Goal: Task Accomplishment & Management: Complete application form

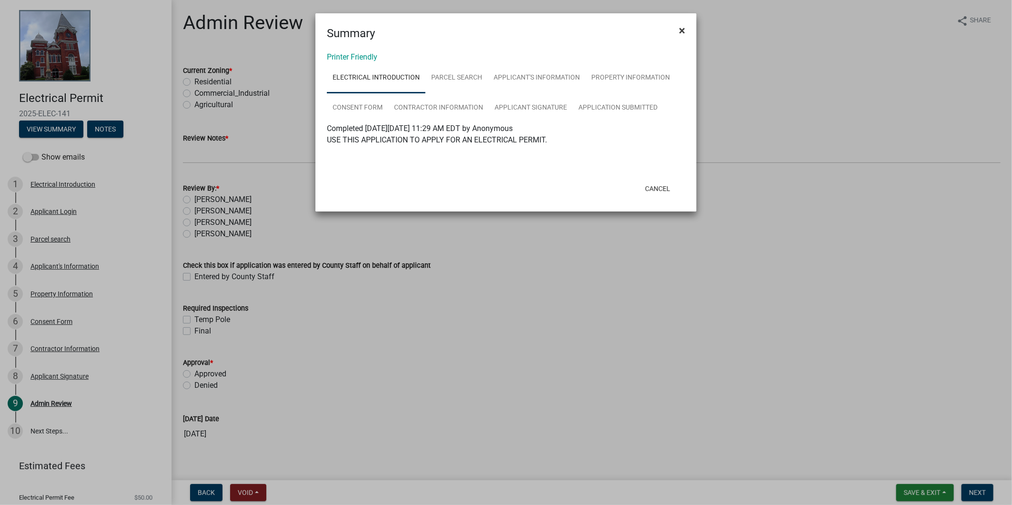
click at [681, 37] on button "×" at bounding box center [682, 30] width 21 height 27
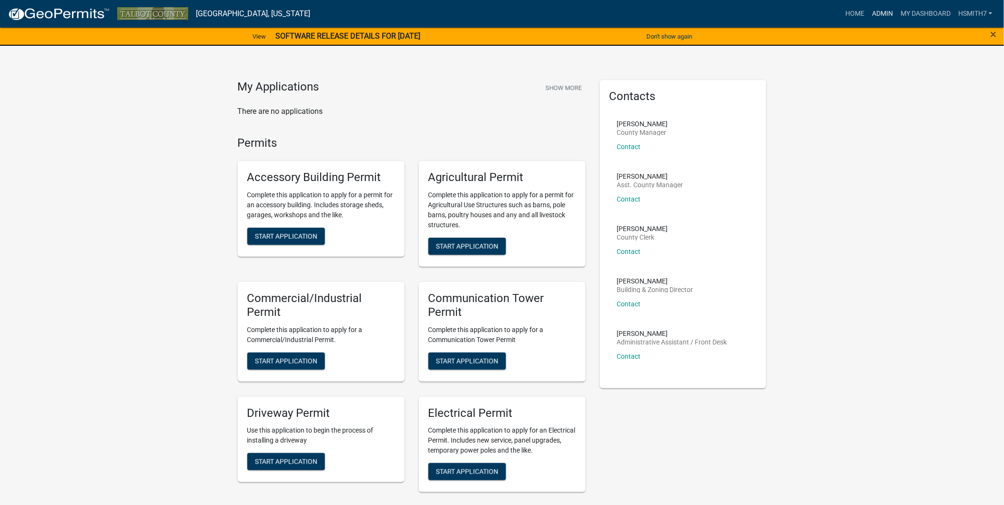
click at [892, 13] on link "Admin" at bounding box center [882, 14] width 29 height 18
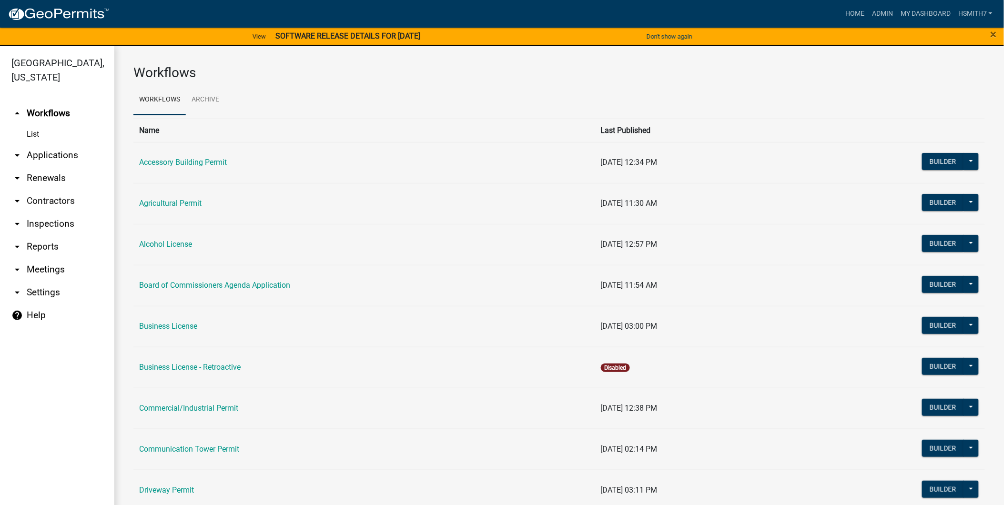
click at [44, 152] on link "arrow_drop_down Applications" at bounding box center [57, 155] width 114 height 23
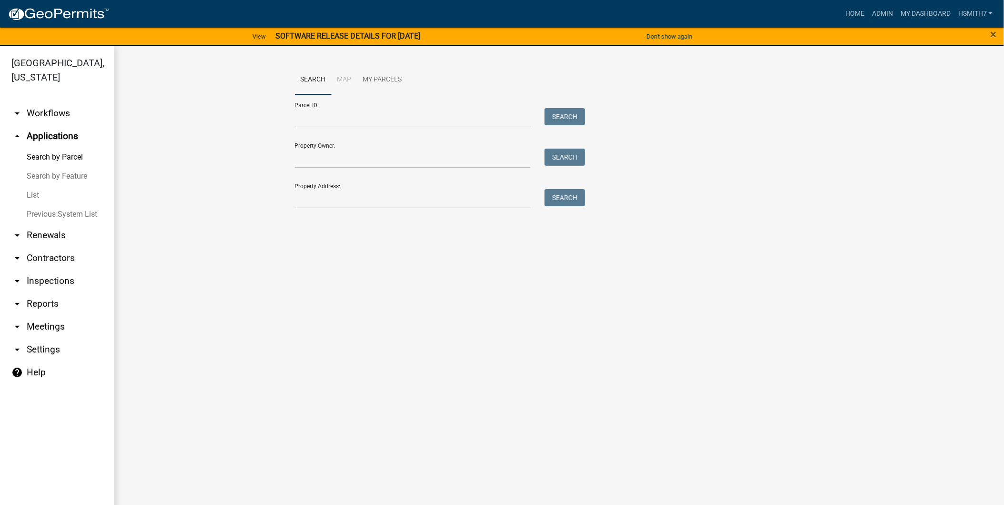
click at [34, 189] on link "List" at bounding box center [57, 195] width 114 height 19
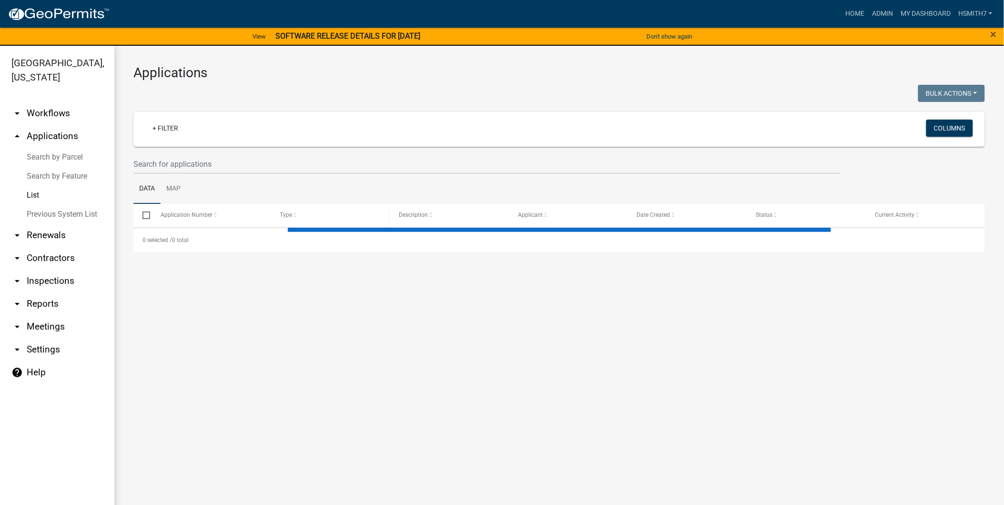
select select "3: 100"
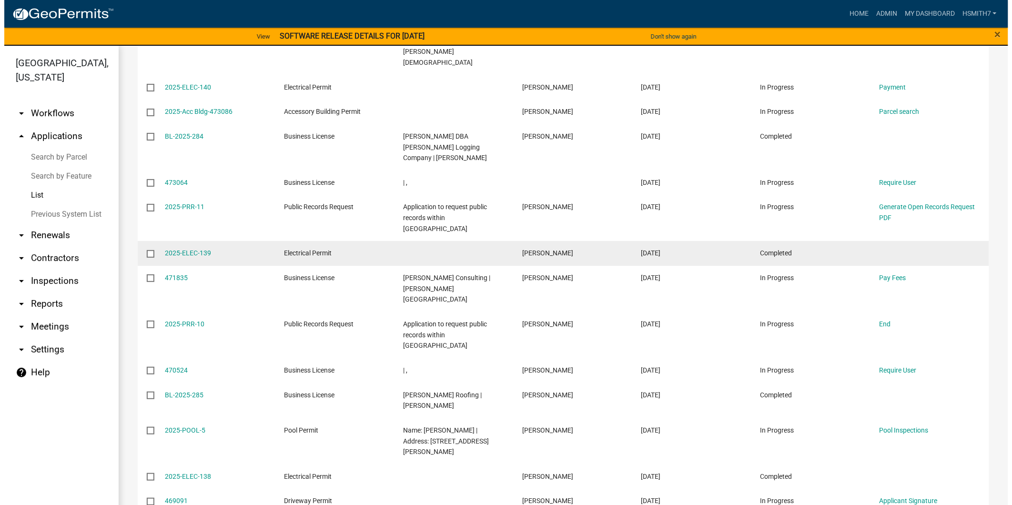
scroll to position [477, 0]
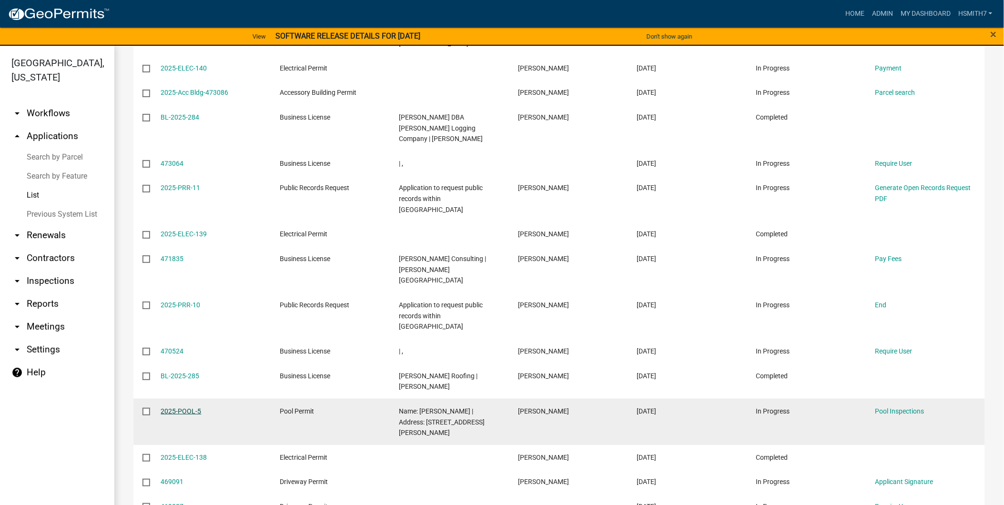
click at [179, 408] on link "2025-POOL-5" at bounding box center [181, 412] width 41 height 8
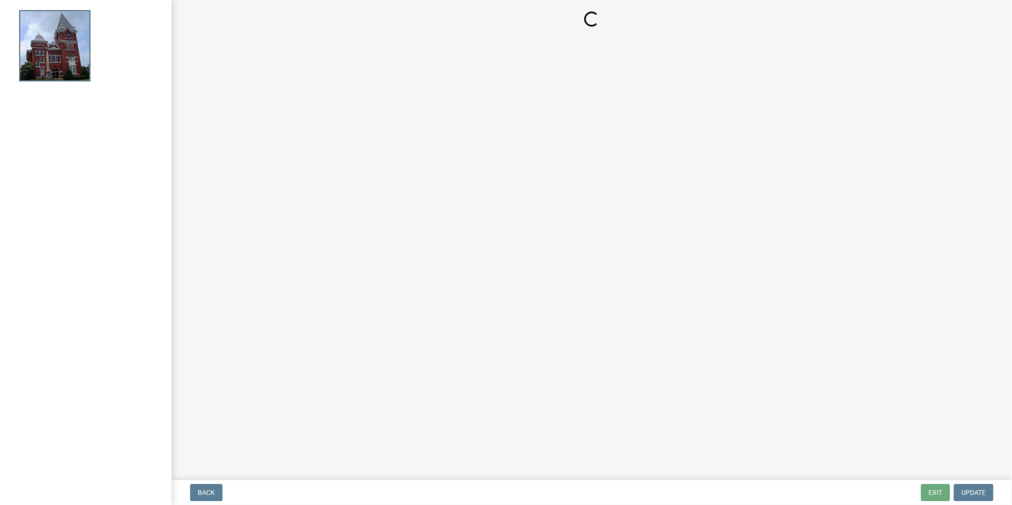
select select "9cbbc45f-1eed-4864-9e87-0f033e3a65de"
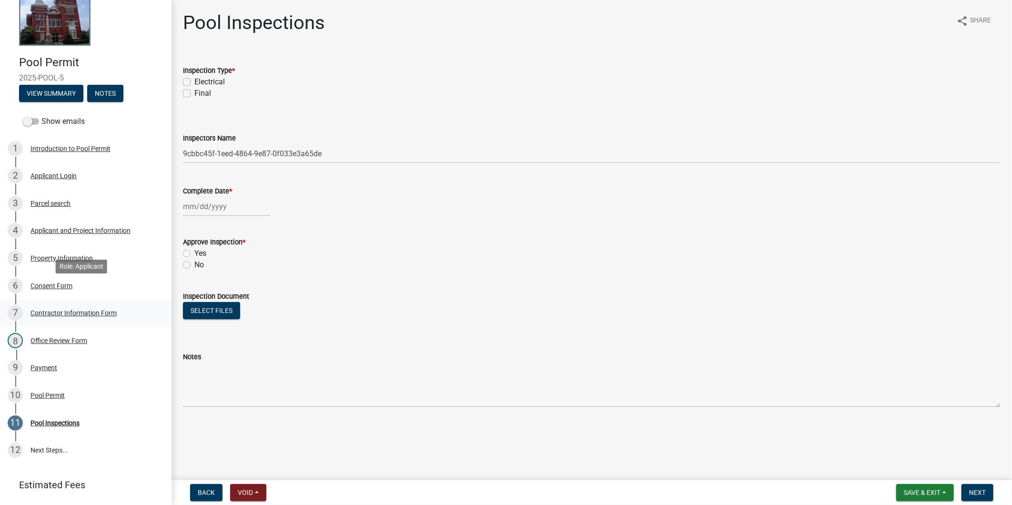
scroll to position [83, 0]
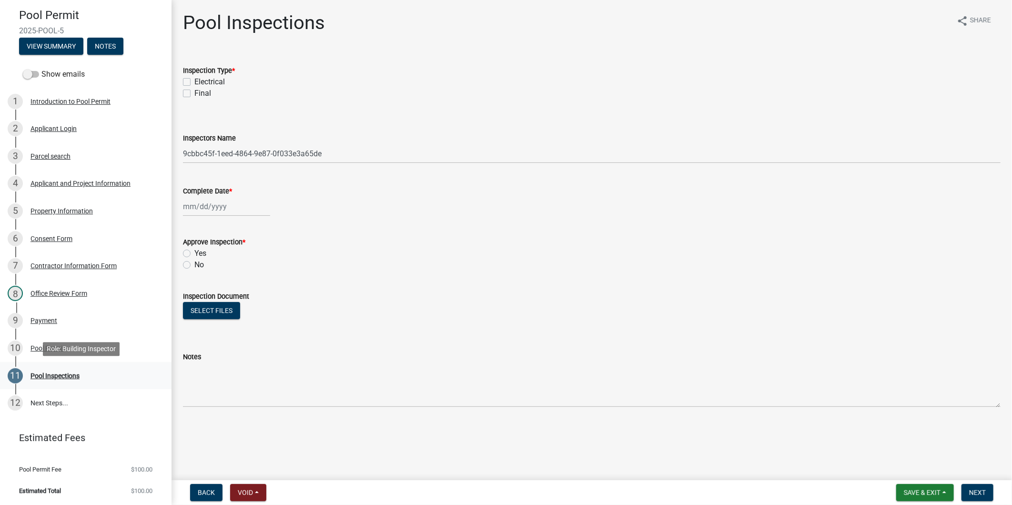
click at [69, 373] on div "Pool Inspections" at bounding box center [55, 376] width 49 height 7
click at [50, 351] on div "10 Pool Permit" at bounding box center [82, 348] width 149 height 15
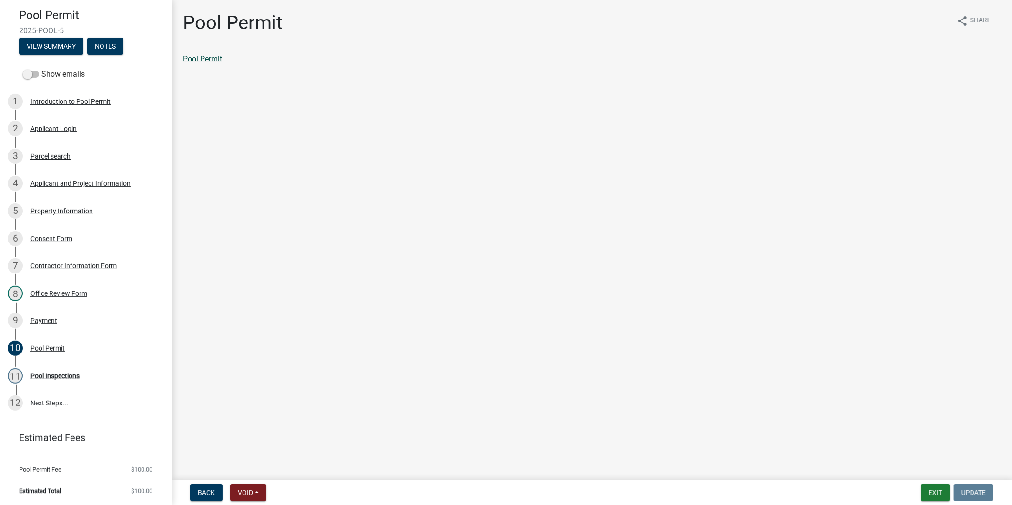
click at [202, 62] on link "Pool Permit" at bounding box center [202, 58] width 39 height 9
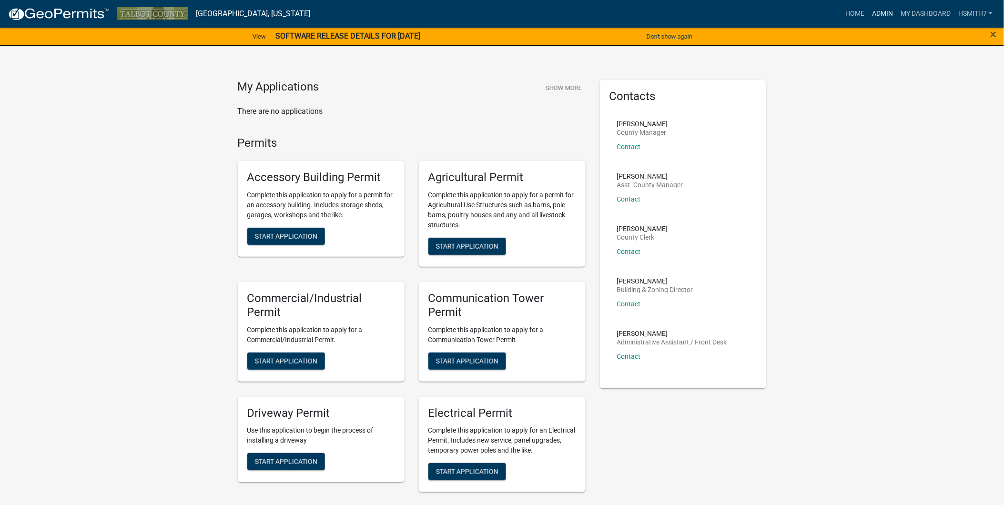
click at [875, 12] on link "Admin" at bounding box center [882, 14] width 29 height 18
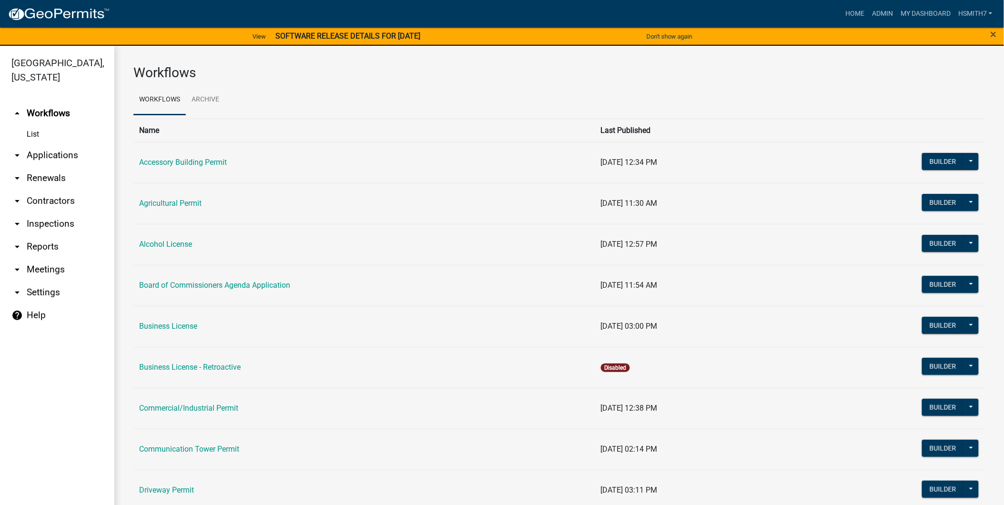
click at [28, 154] on link "arrow_drop_down Applications" at bounding box center [57, 155] width 114 height 23
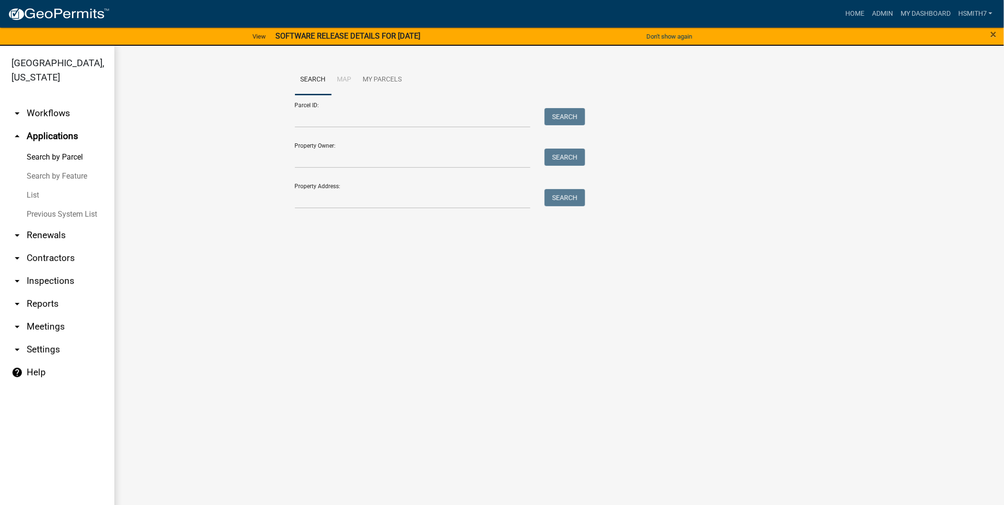
click at [29, 191] on link "List" at bounding box center [57, 195] width 114 height 19
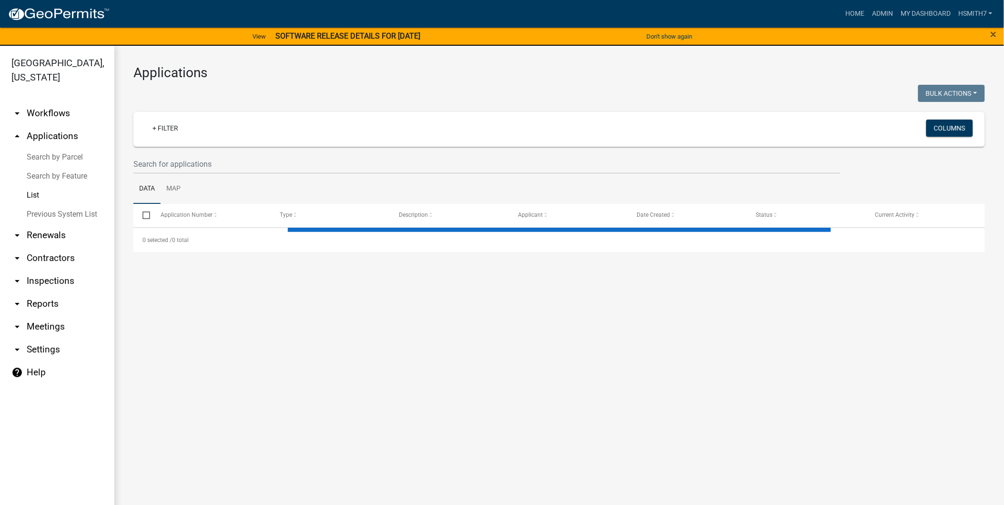
select select "3: 100"
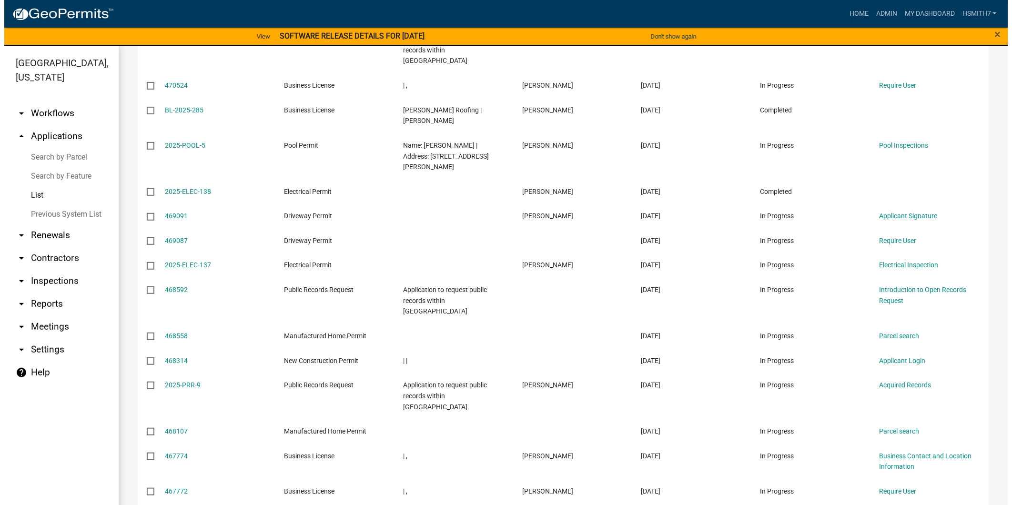
scroll to position [794, 0]
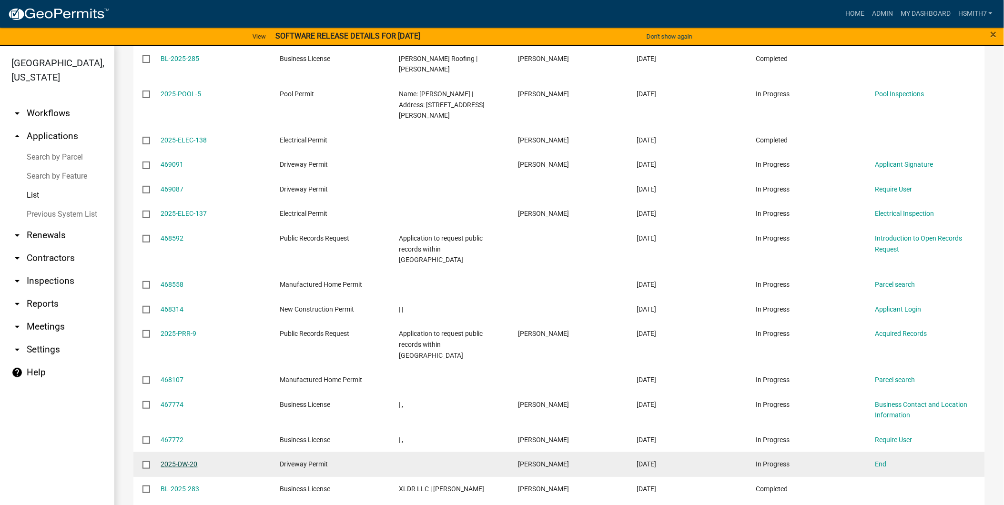
click at [194, 460] on link "2025-DW-20" at bounding box center [179, 464] width 37 height 8
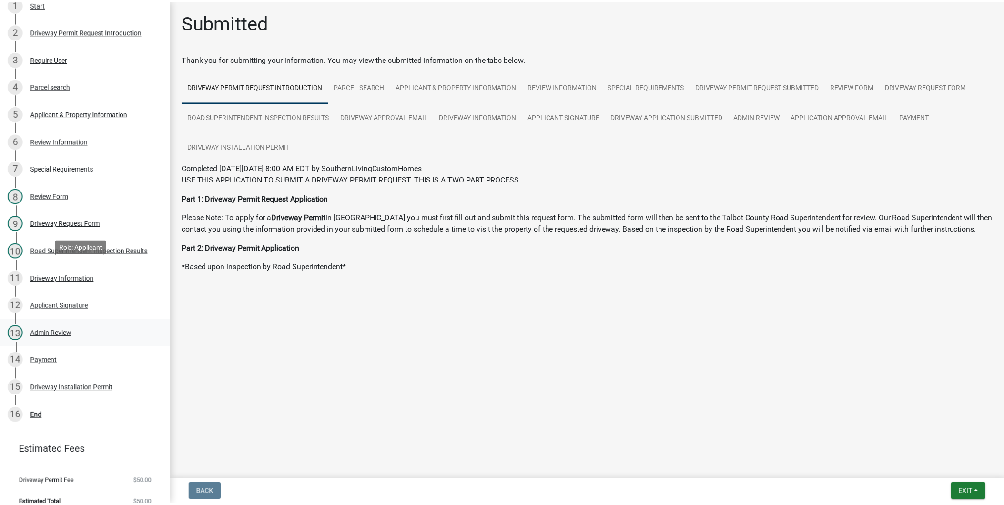
scroll to position [193, 0]
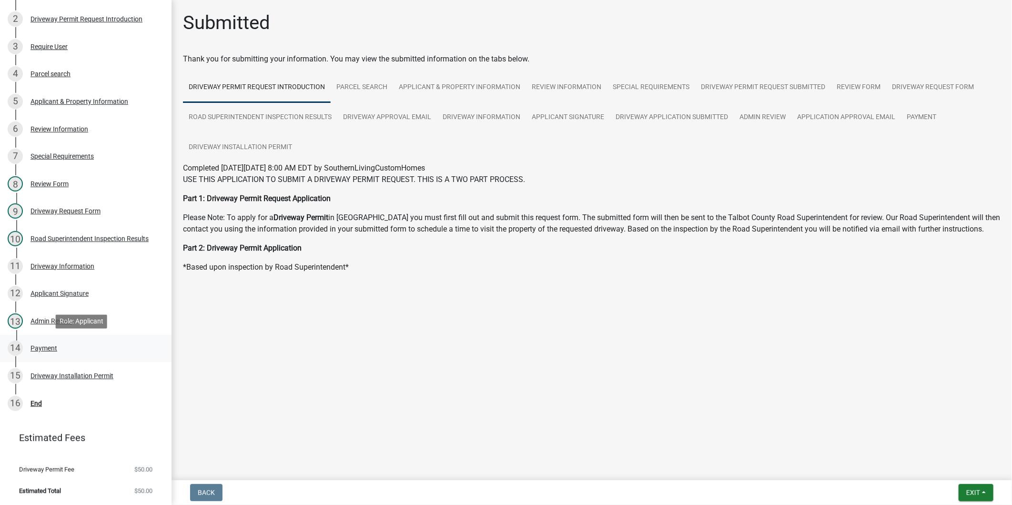
click at [94, 350] on div "14 Payment" at bounding box center [82, 348] width 149 height 15
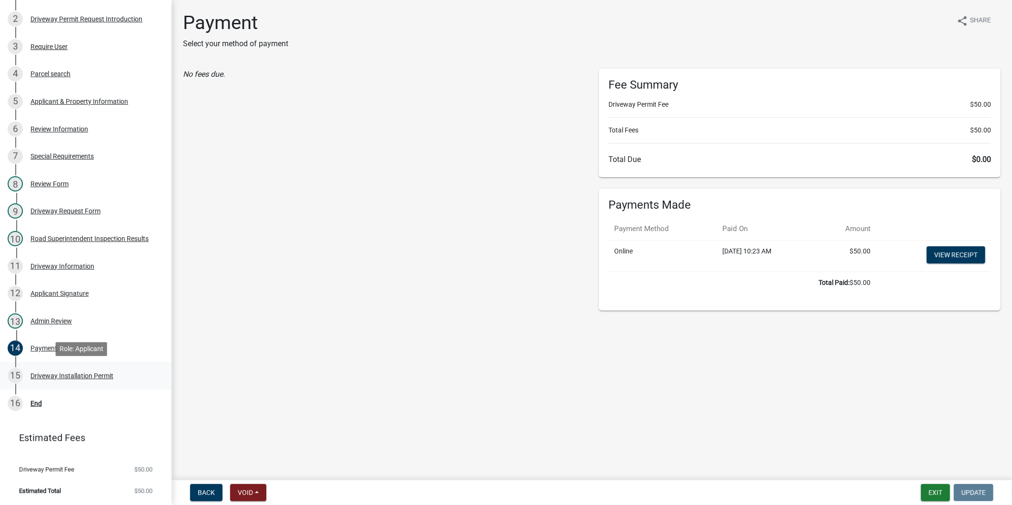
click at [121, 368] on div "15 Driveway Installation Permit" at bounding box center [82, 375] width 149 height 15
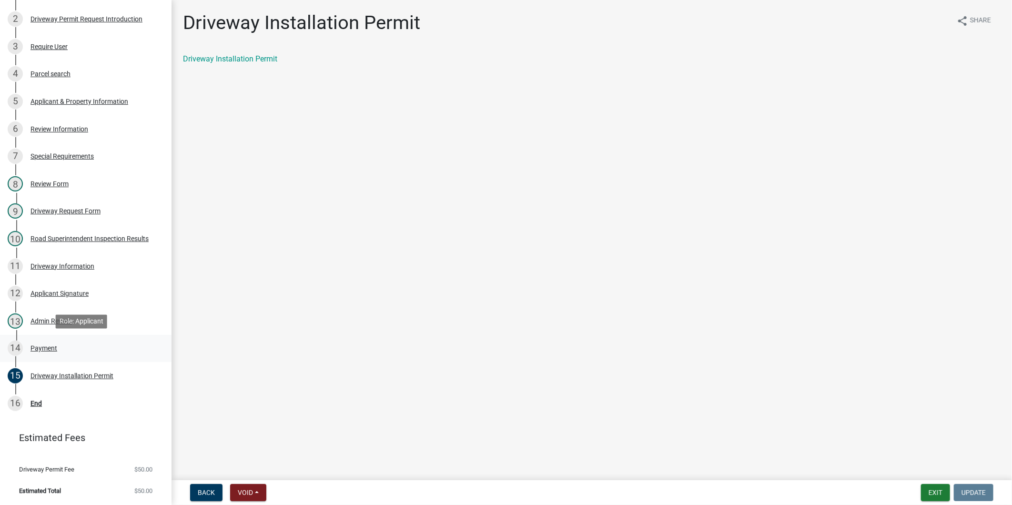
click at [84, 354] on div "14 Payment" at bounding box center [82, 348] width 149 height 15
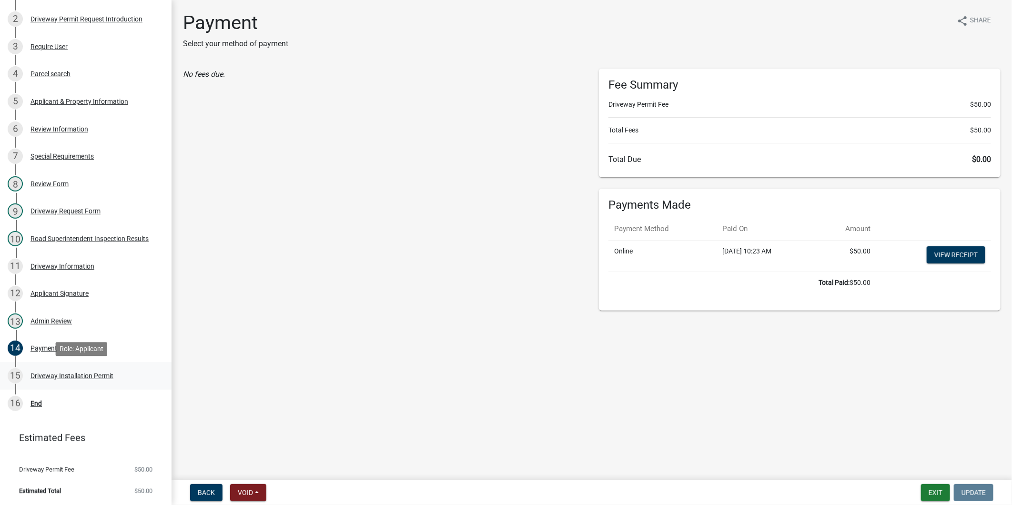
click at [115, 370] on div "15 Driveway Installation Permit" at bounding box center [82, 375] width 149 height 15
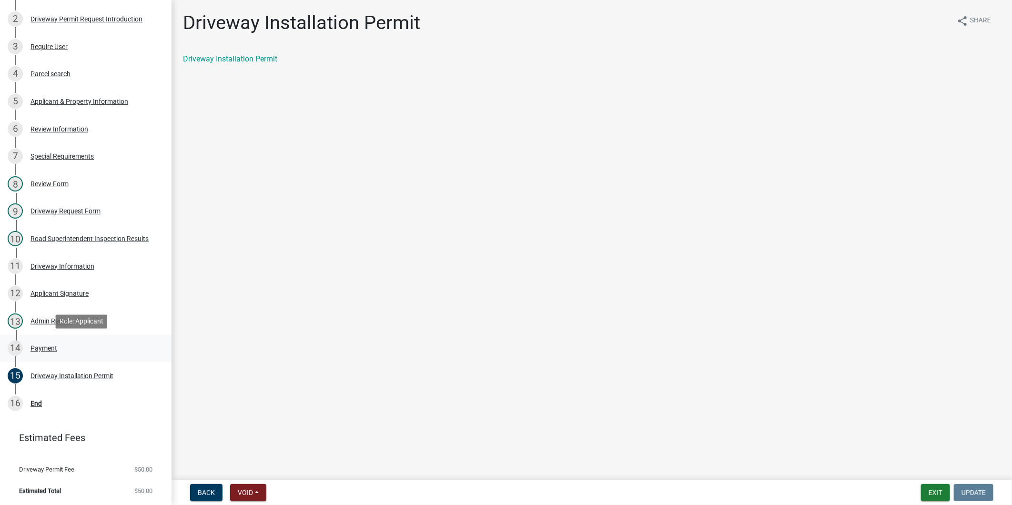
click at [62, 354] on div "14 Payment" at bounding box center [82, 348] width 149 height 15
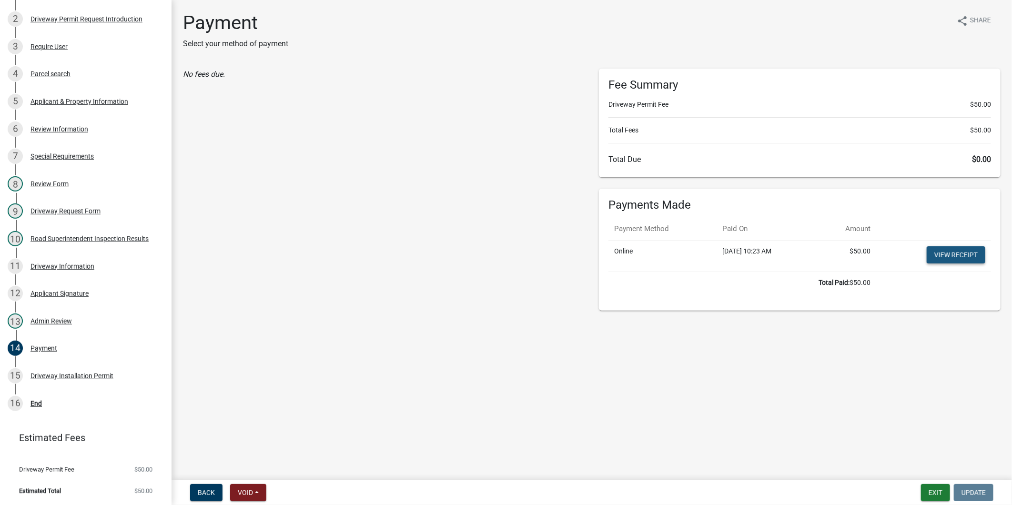
click at [947, 254] on link "View receipt" at bounding box center [956, 254] width 59 height 17
click at [60, 374] on div "Driveway Installation Permit" at bounding box center [72, 376] width 83 height 7
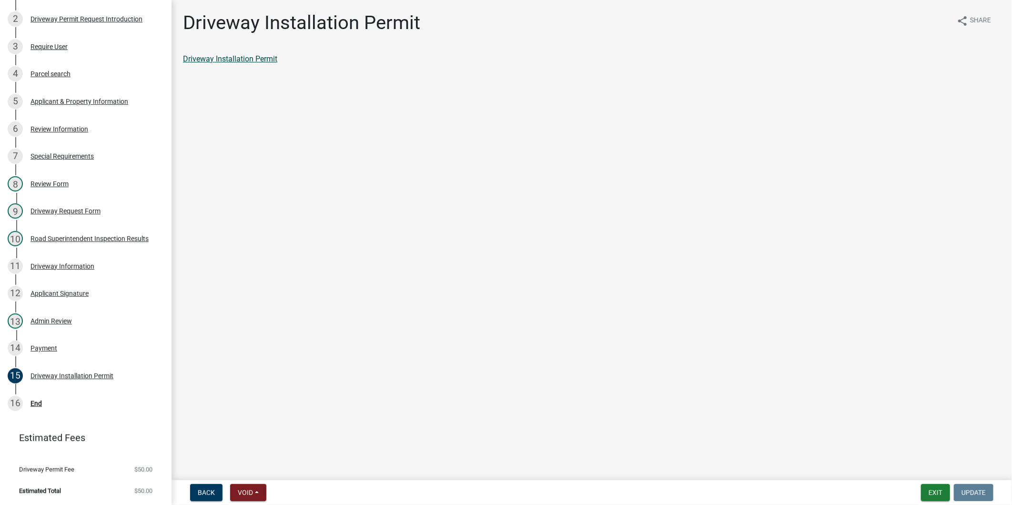
click at [270, 61] on link "Driveway Installation Permit" at bounding box center [230, 58] width 94 height 9
click at [22, 399] on div "16 End" at bounding box center [82, 403] width 149 height 15
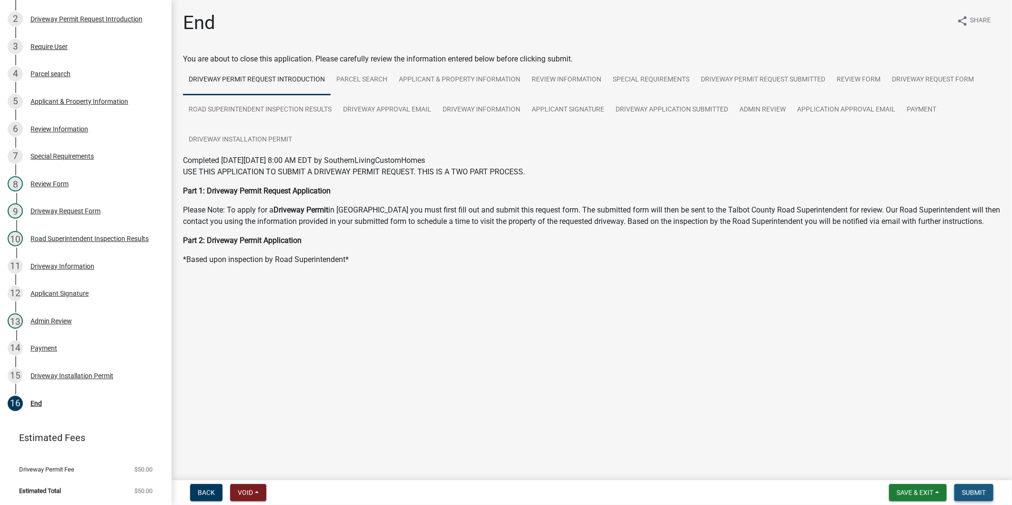
click at [987, 497] on button "Submit" at bounding box center [974, 492] width 39 height 17
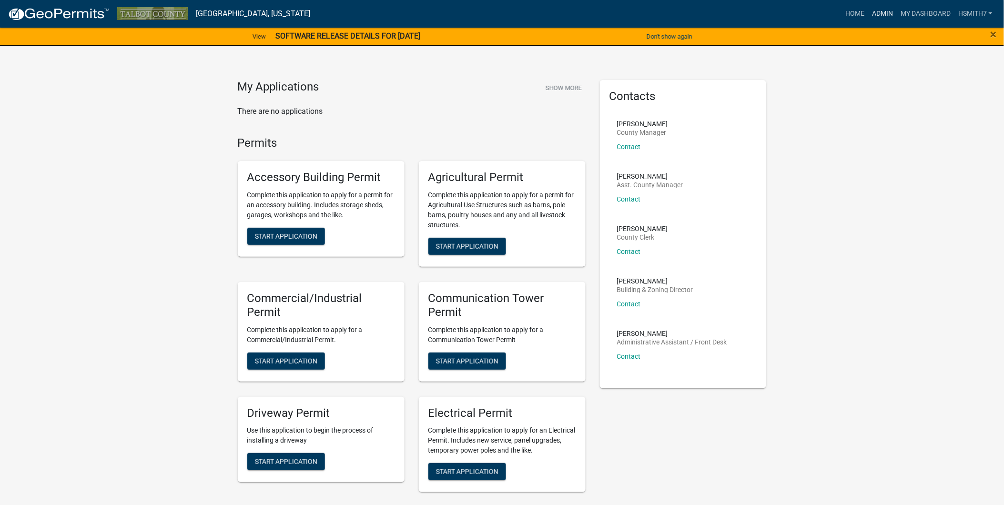
click at [883, 14] on link "Admin" at bounding box center [882, 14] width 29 height 18
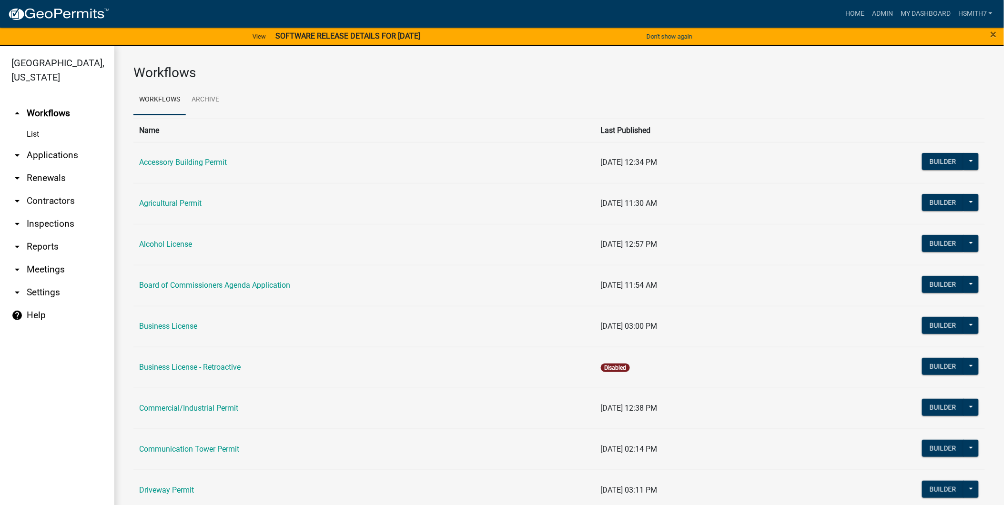
click at [41, 153] on link "arrow_drop_down Applications" at bounding box center [57, 155] width 114 height 23
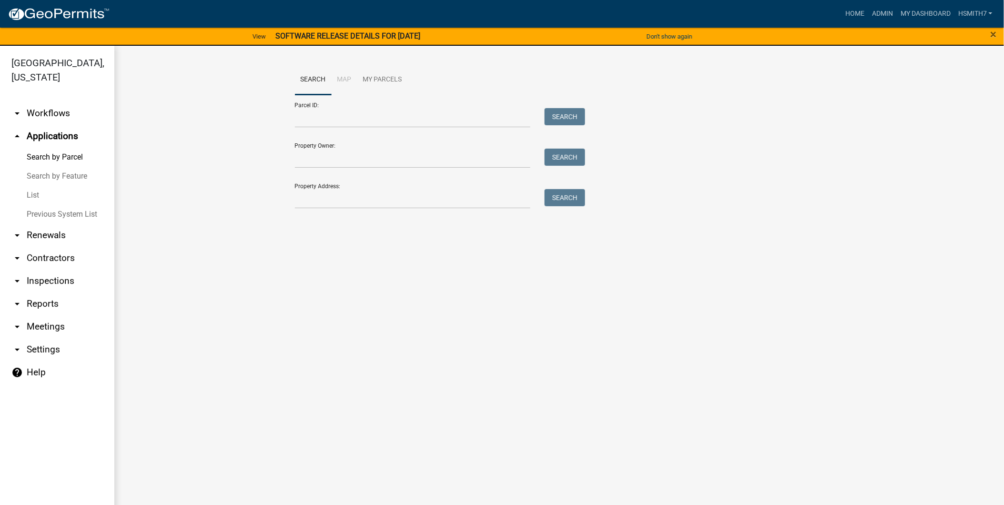
click at [23, 191] on link "List" at bounding box center [57, 195] width 114 height 19
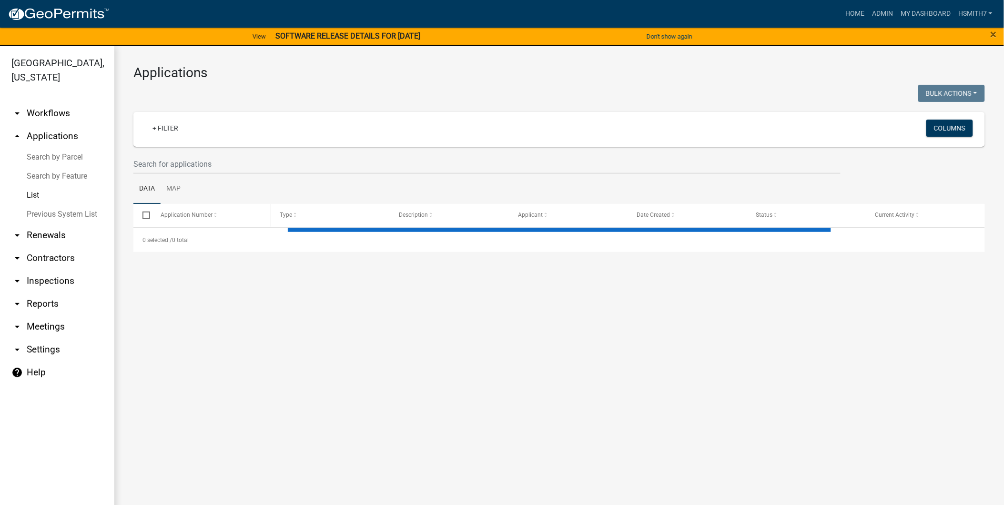
select select "3: 100"
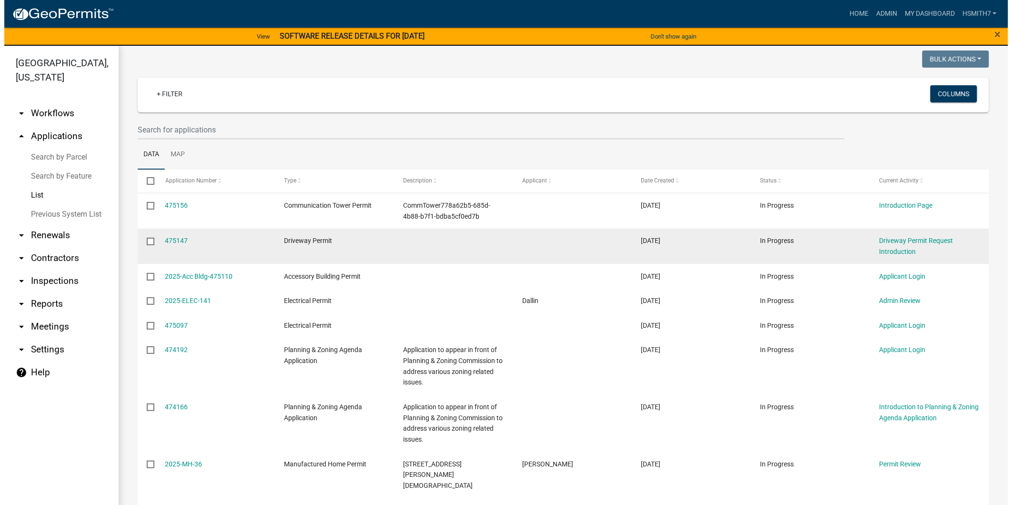
scroll to position [53, 0]
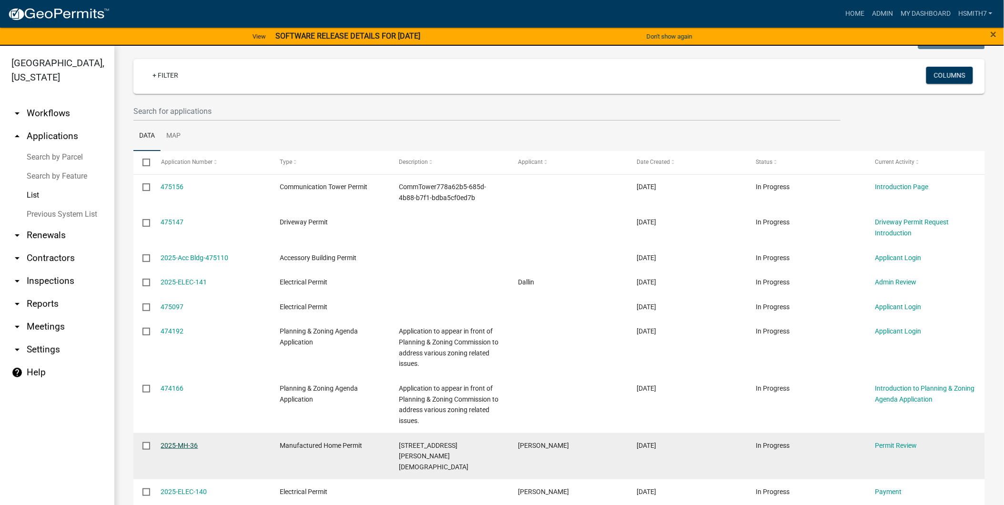
click at [182, 449] on link "2025-MH-36" at bounding box center [179, 446] width 37 height 8
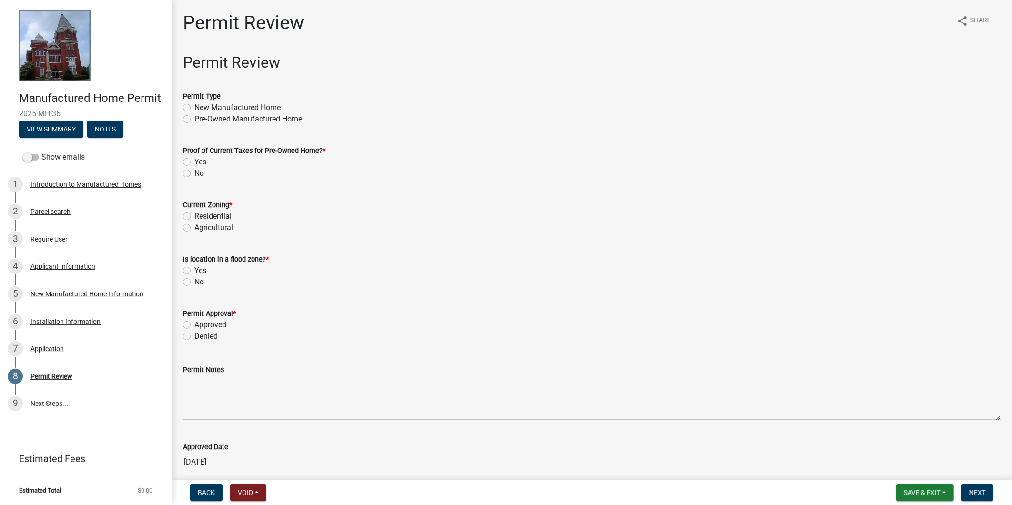
click at [192, 286] on div "No" at bounding box center [592, 281] width 818 height 11
click at [192, 285] on div "No" at bounding box center [592, 281] width 818 height 11
drag, startPoint x: 192, startPoint y: 285, endPoint x: 275, endPoint y: 296, distance: 84.6
click at [297, 296] on wm-data-entity-input "Is location in a flood zone? * Yes No" at bounding box center [592, 269] width 818 height 54
click at [205, 107] on label "New Manufactured Home" at bounding box center [237, 107] width 86 height 11
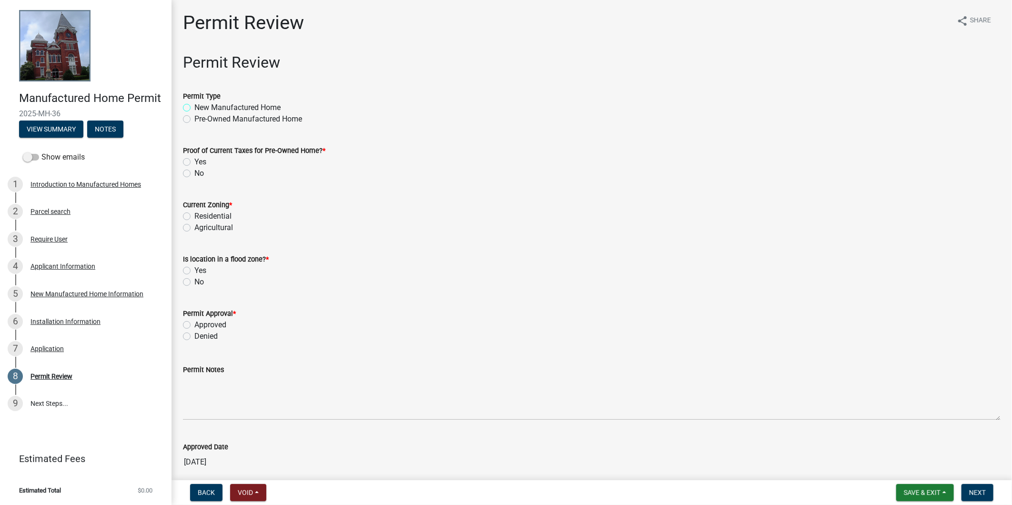
click at [201, 107] on input "New Manufactured Home" at bounding box center [197, 105] width 6 height 6
radio input "true"
click at [198, 216] on label "Residential" at bounding box center [212, 216] width 37 height 11
click at [198, 216] on input "Residential" at bounding box center [197, 214] width 6 height 6
radio input "true"
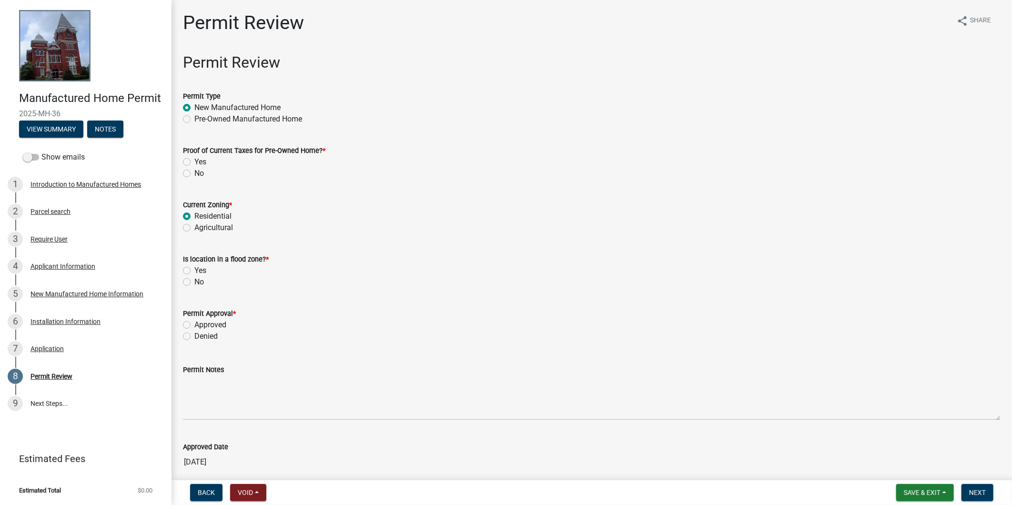
click at [194, 282] on label "No" at bounding box center [199, 281] width 10 height 11
click at [194, 282] on input "No" at bounding box center [197, 279] width 6 height 6
radio input "true"
click at [194, 327] on label "Approved" at bounding box center [210, 324] width 32 height 11
click at [194, 326] on input "Approved" at bounding box center [197, 322] width 6 height 6
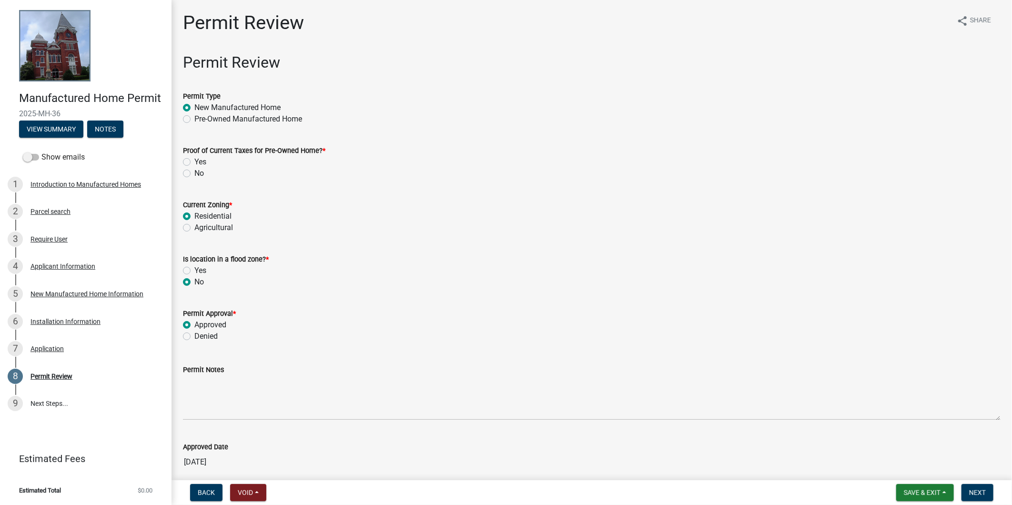
radio input "true"
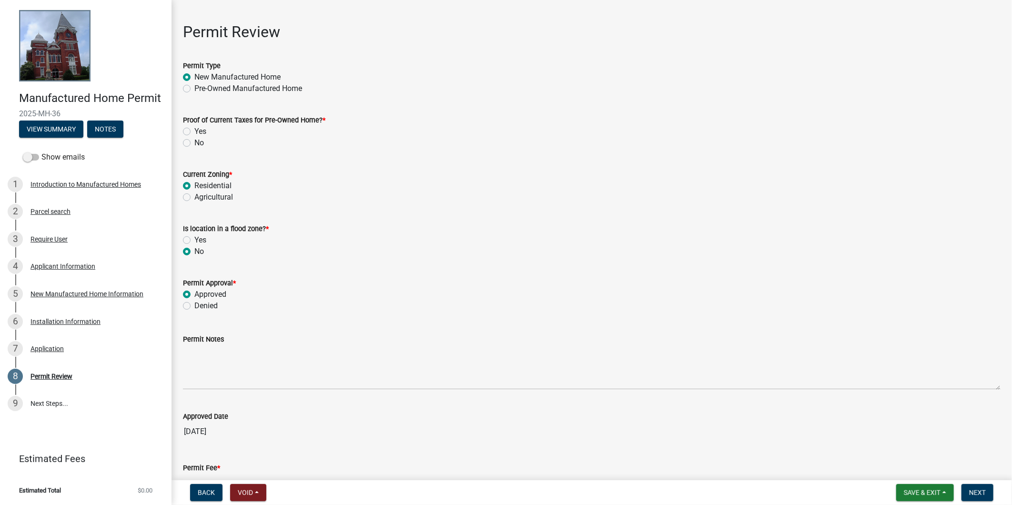
scroll to position [30, 0]
click at [192, 143] on div "No" at bounding box center [592, 143] width 818 height 11
click at [194, 145] on label "No" at bounding box center [199, 143] width 10 height 11
click at [194, 144] on input "No" at bounding box center [197, 141] width 6 height 6
radio input "true"
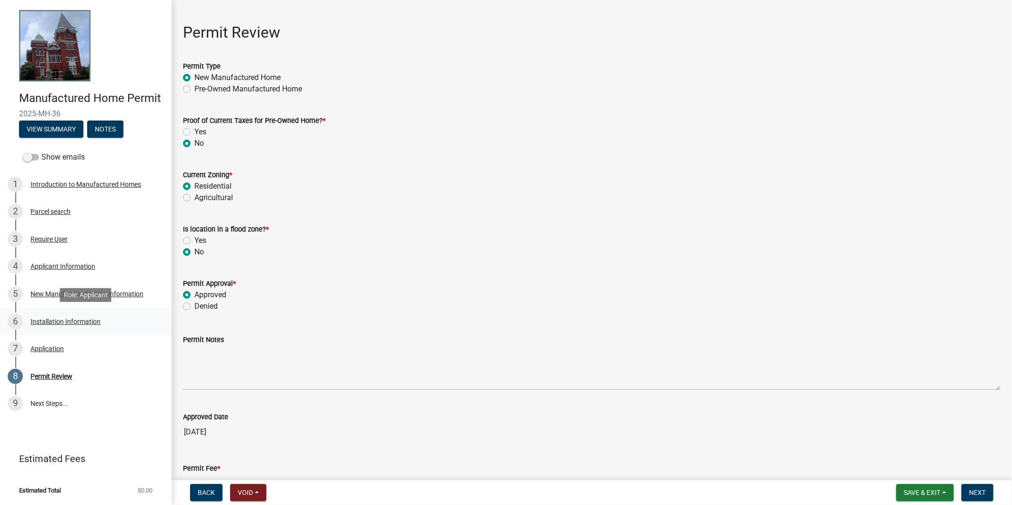
click at [72, 320] on div "Installation Information" at bounding box center [66, 321] width 70 height 7
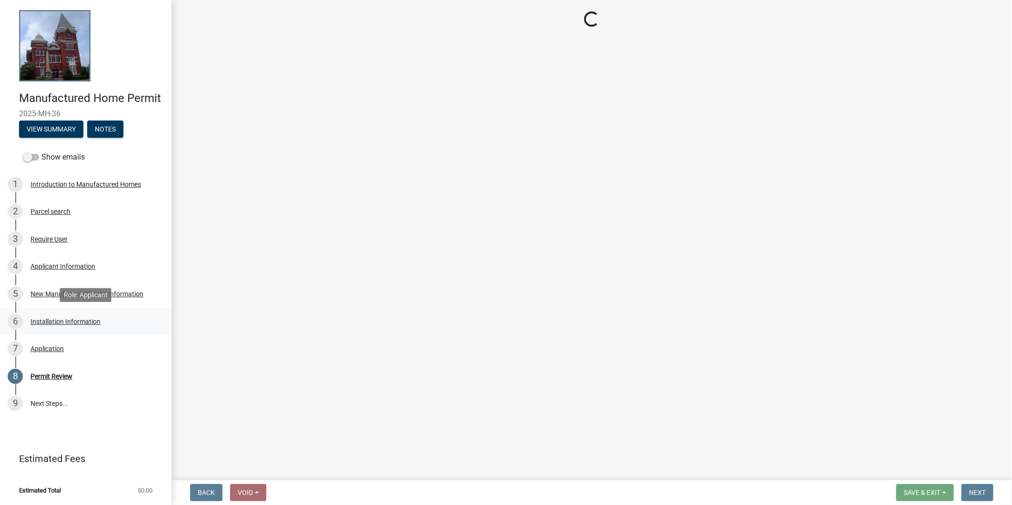
scroll to position [0, 0]
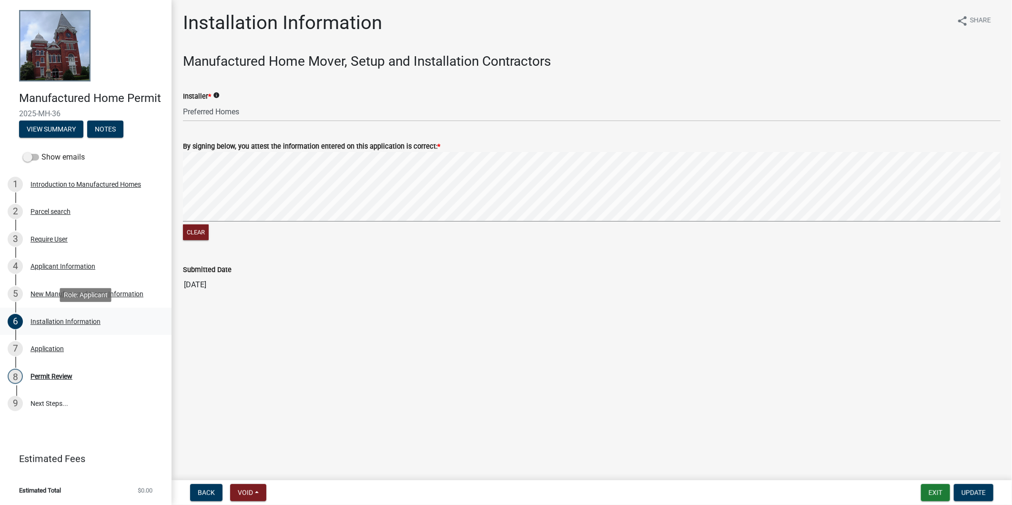
click at [72, 308] on link "6 Installation Information" at bounding box center [86, 322] width 172 height 28
click at [67, 298] on div "5 New Manufactured Home Information" at bounding box center [82, 293] width 149 height 15
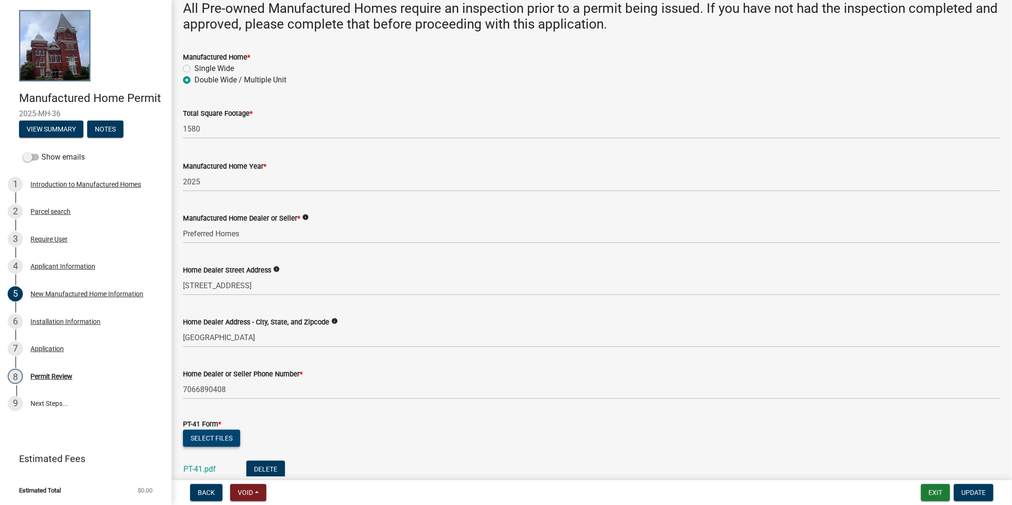
scroll to position [370, 0]
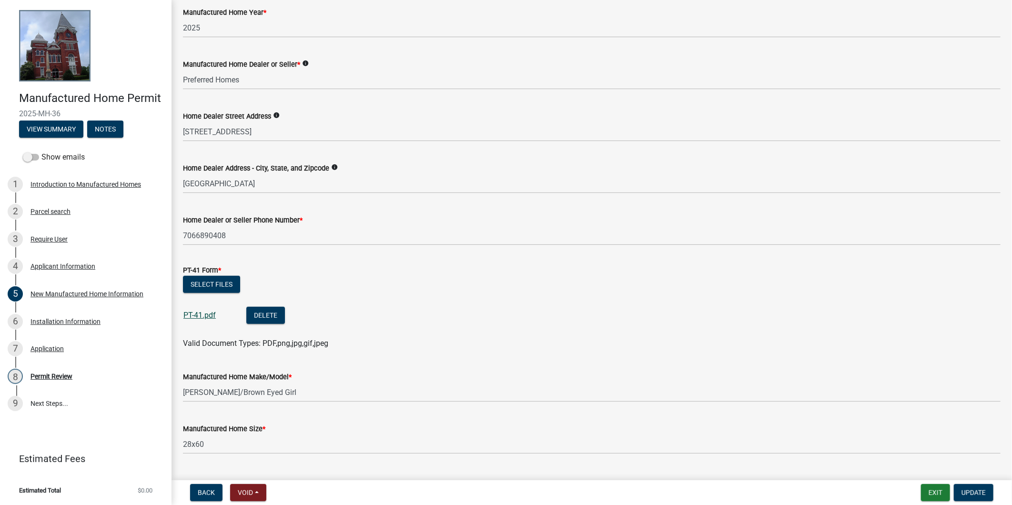
click at [203, 314] on link "PT-41.pdf" at bounding box center [200, 315] width 32 height 9
click at [91, 375] on div "8 Permit Review" at bounding box center [82, 376] width 149 height 15
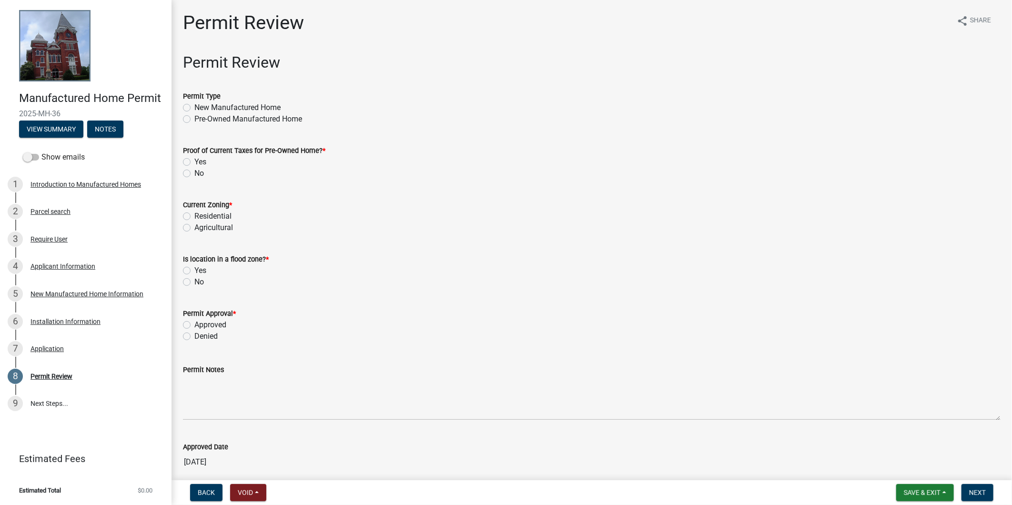
click at [258, 103] on label "New Manufactured Home" at bounding box center [237, 107] width 86 height 11
click at [201, 103] on input "New Manufactured Home" at bounding box center [197, 105] width 6 height 6
radio input "true"
click at [197, 175] on label "No" at bounding box center [199, 173] width 10 height 11
click at [197, 174] on input "No" at bounding box center [197, 171] width 6 height 6
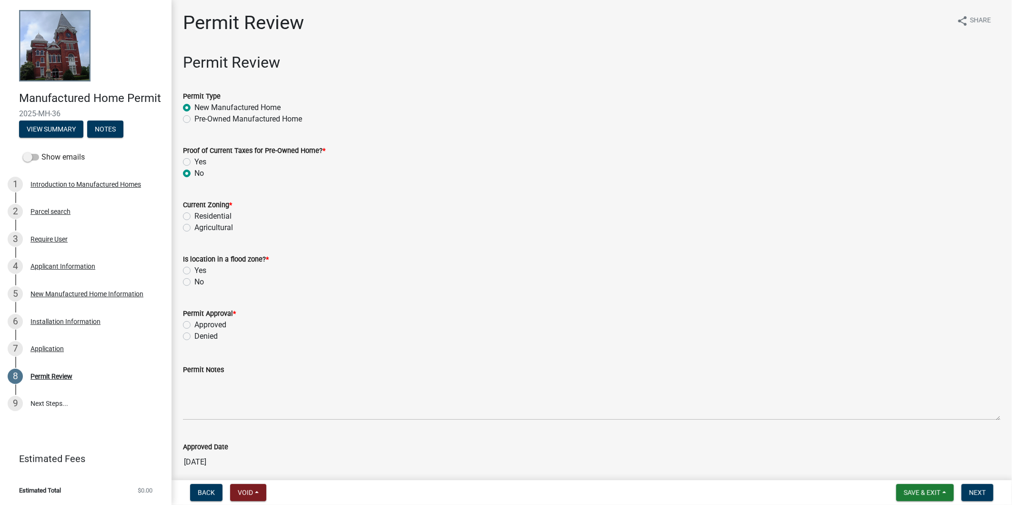
radio input "true"
click at [198, 216] on label "Residential" at bounding box center [212, 216] width 37 height 11
click at [198, 216] on input "Residential" at bounding box center [197, 214] width 6 height 6
radio input "true"
click at [196, 282] on label "No" at bounding box center [199, 281] width 10 height 11
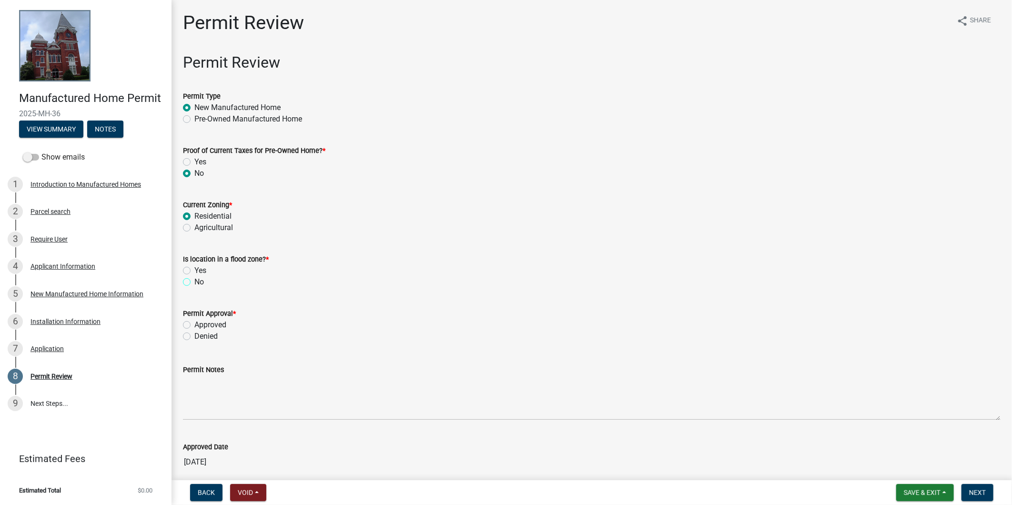
click at [196, 282] on input "No" at bounding box center [197, 279] width 6 height 6
radio input "true"
click at [206, 325] on label "Approved" at bounding box center [210, 324] width 32 height 11
click at [201, 325] on input "Approved" at bounding box center [197, 322] width 6 height 6
radio input "true"
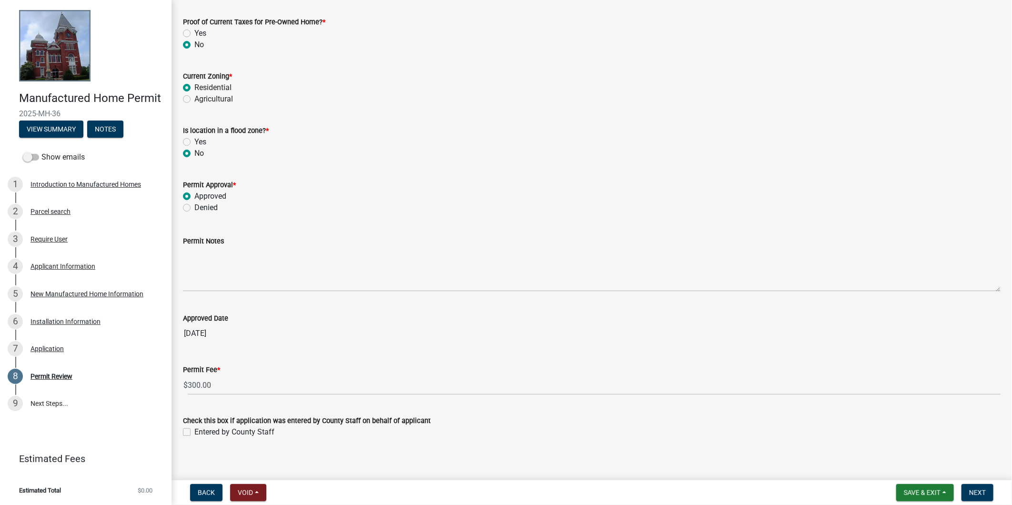
scroll to position [136, 0]
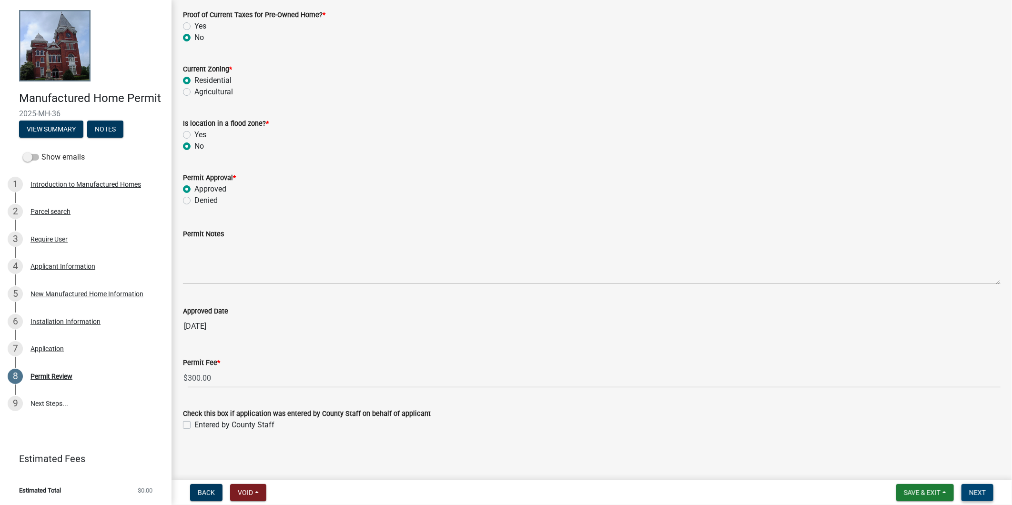
click at [968, 490] on button "Next" at bounding box center [978, 492] width 32 height 17
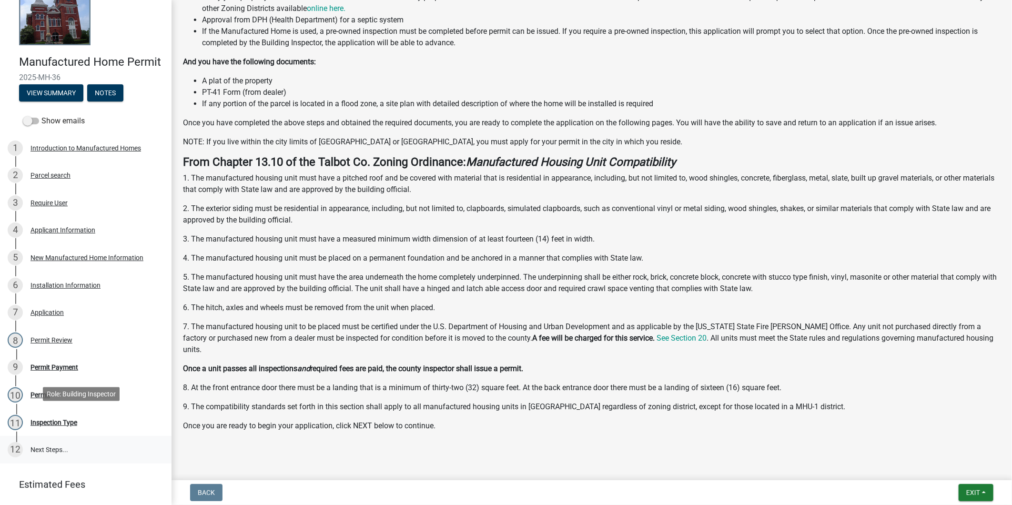
scroll to position [97, 0]
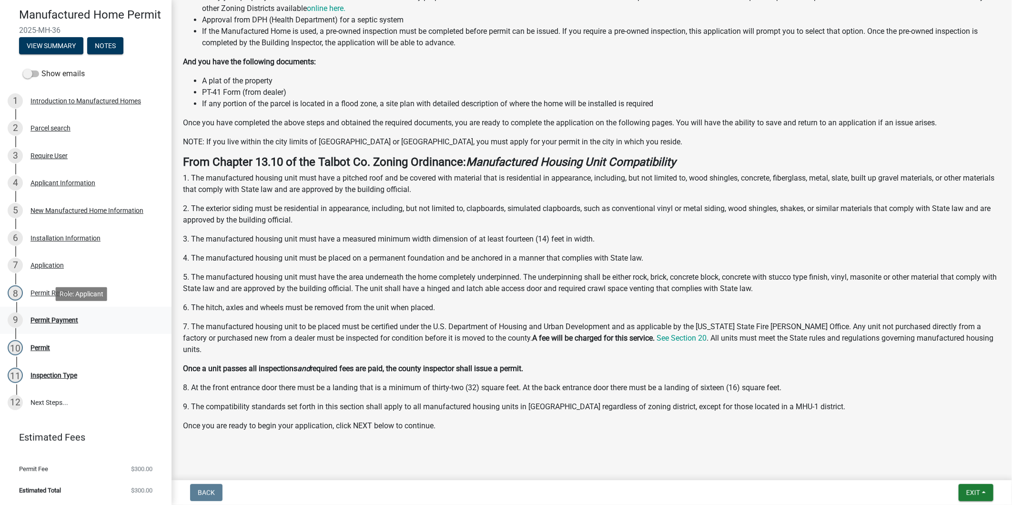
click at [95, 328] on link "9 Permit Payment" at bounding box center [86, 321] width 172 height 28
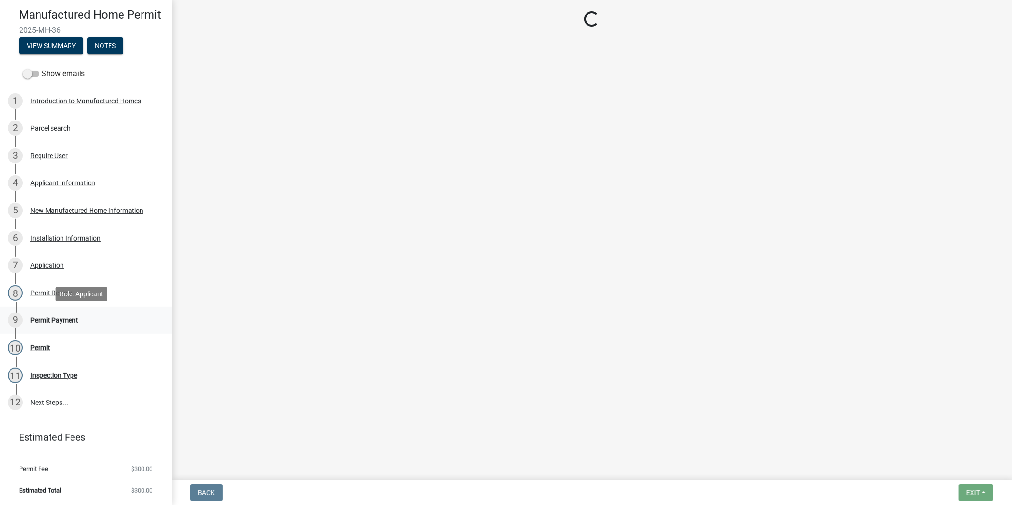
select select "3: 3"
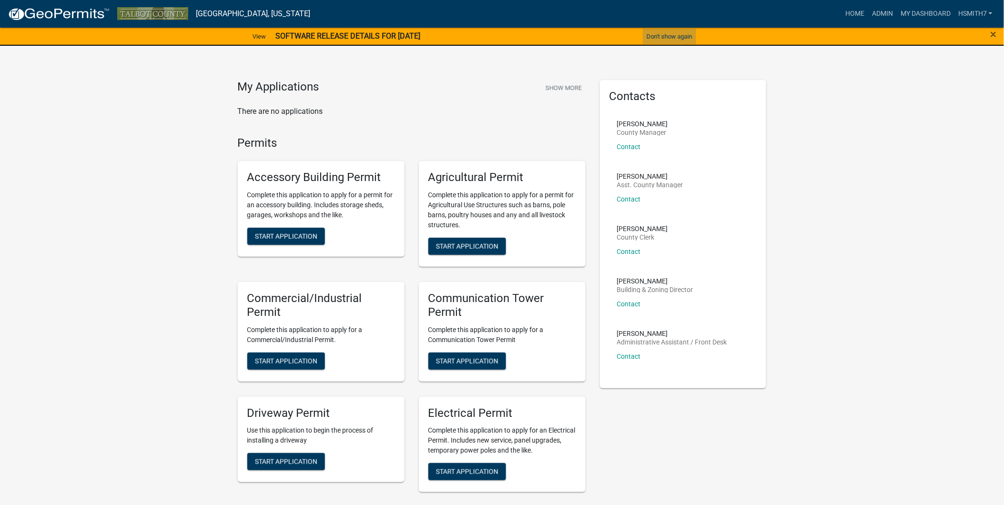
click at [684, 33] on button "Don't show again" at bounding box center [669, 37] width 53 height 16
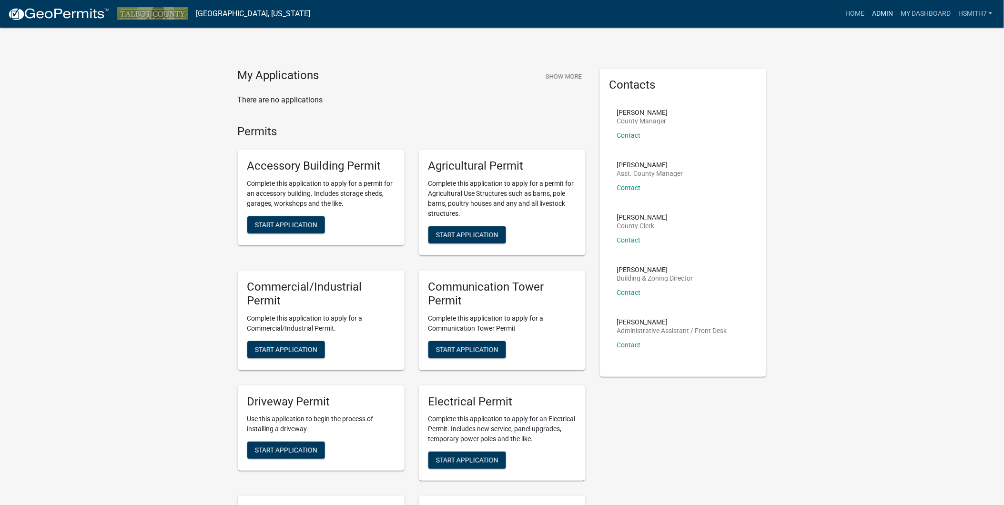
click at [881, 15] on link "Admin" at bounding box center [882, 14] width 29 height 18
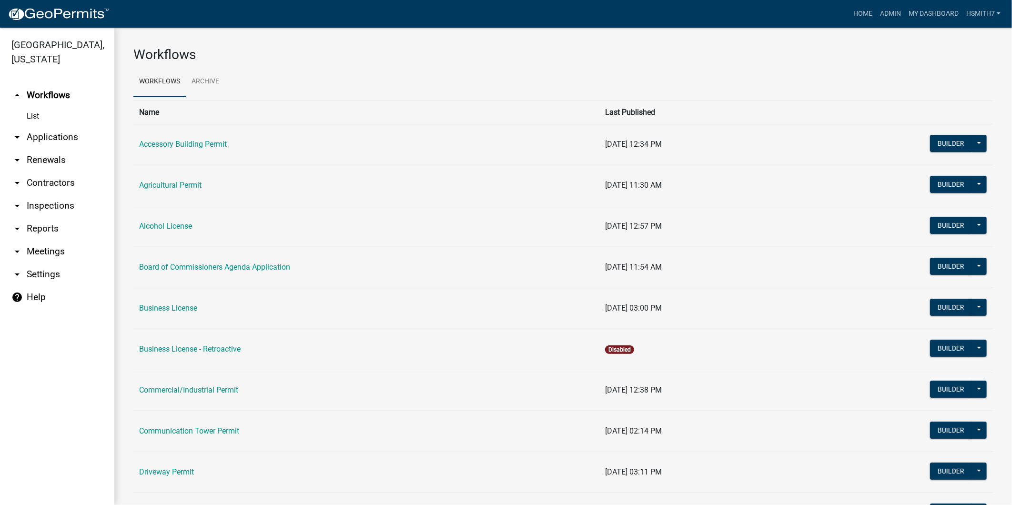
click at [49, 139] on link "arrow_drop_down Applications" at bounding box center [57, 137] width 114 height 23
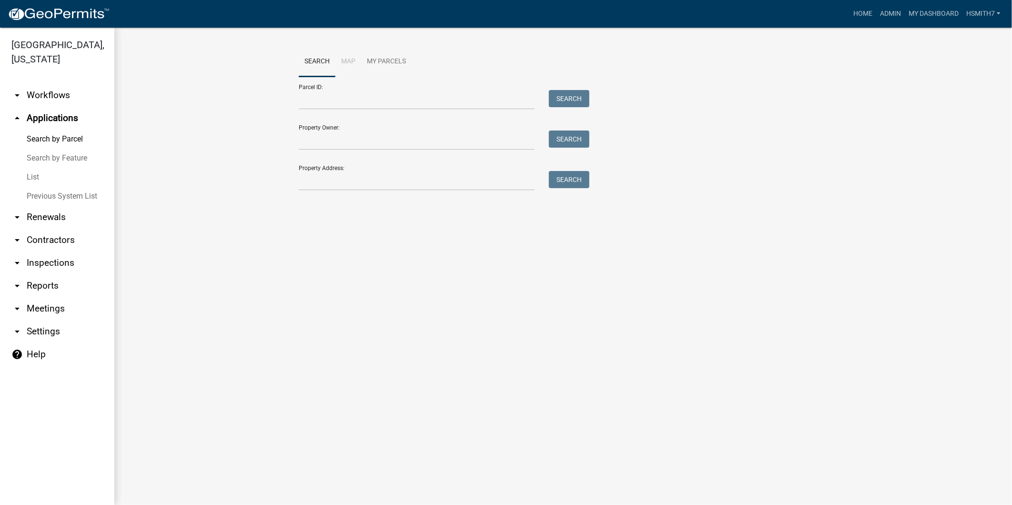
click at [39, 178] on link "List" at bounding box center [57, 177] width 114 height 19
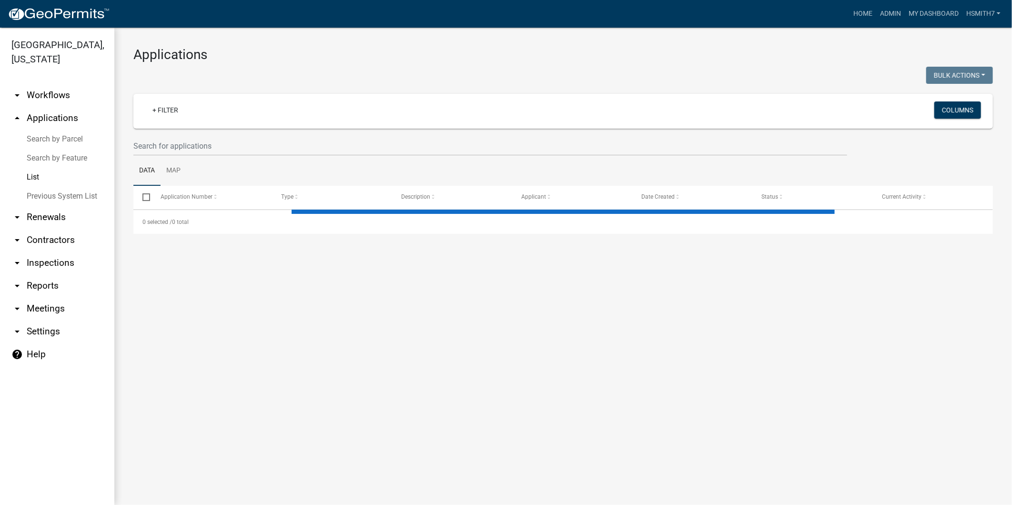
select select "3: 100"
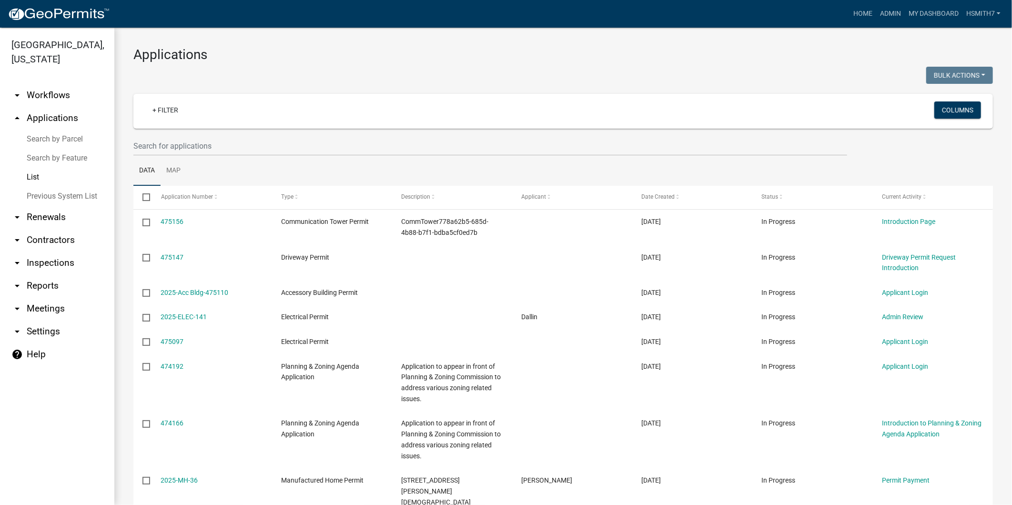
click at [275, 120] on div "+ Filter" at bounding box center [422, 112] width 568 height 20
click at [275, 151] on input "text" at bounding box center [490, 146] width 714 height 20
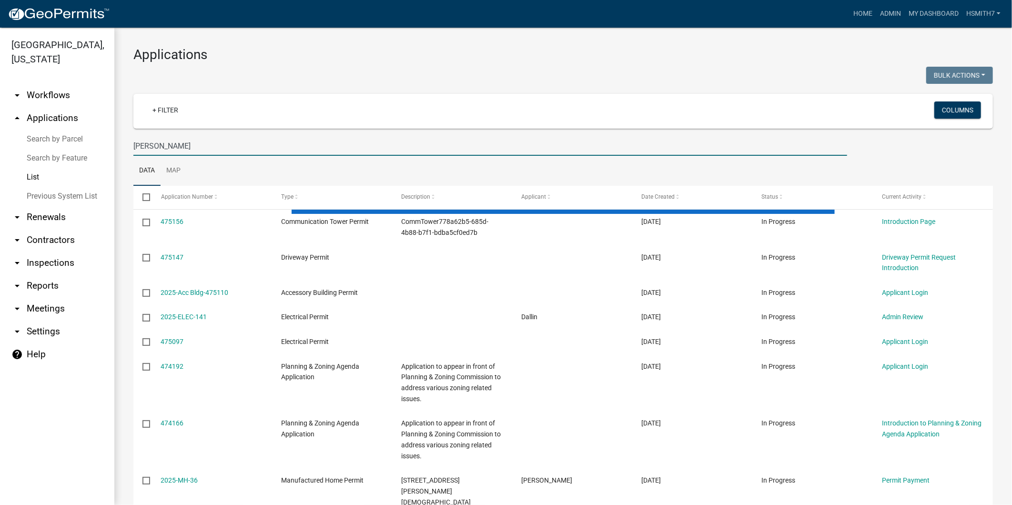
type input "[PERSON_NAME]"
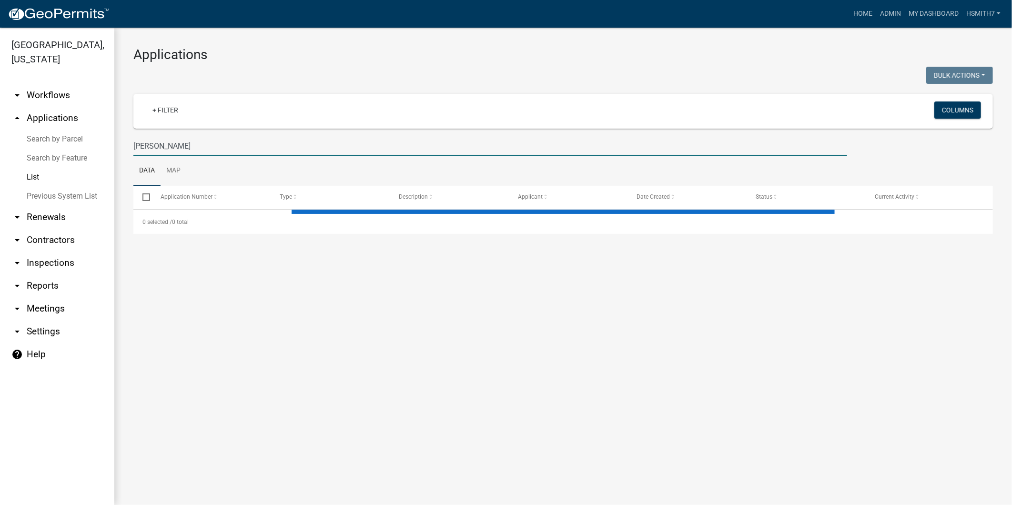
select select "3: 100"
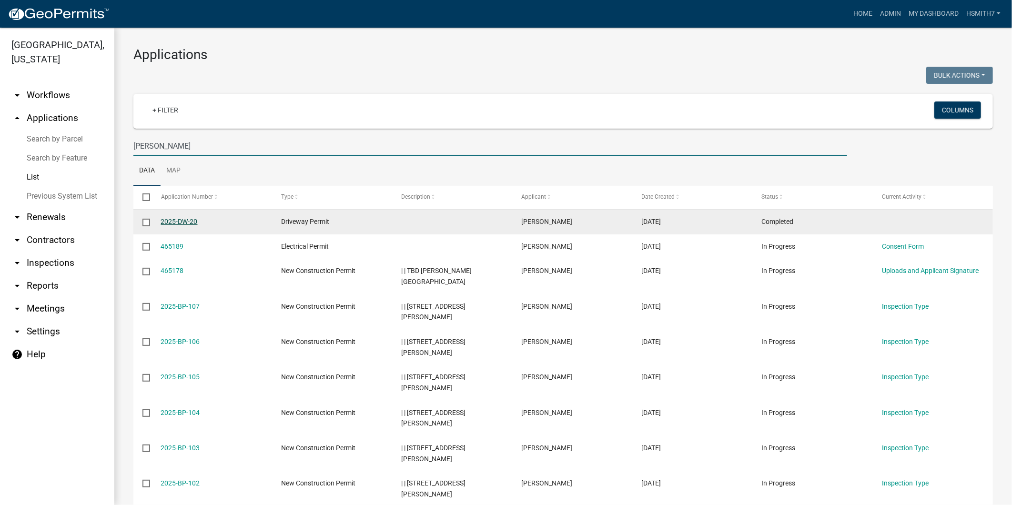
type input "[PERSON_NAME]"
click at [183, 221] on link "2025-DW-20" at bounding box center [179, 222] width 37 height 8
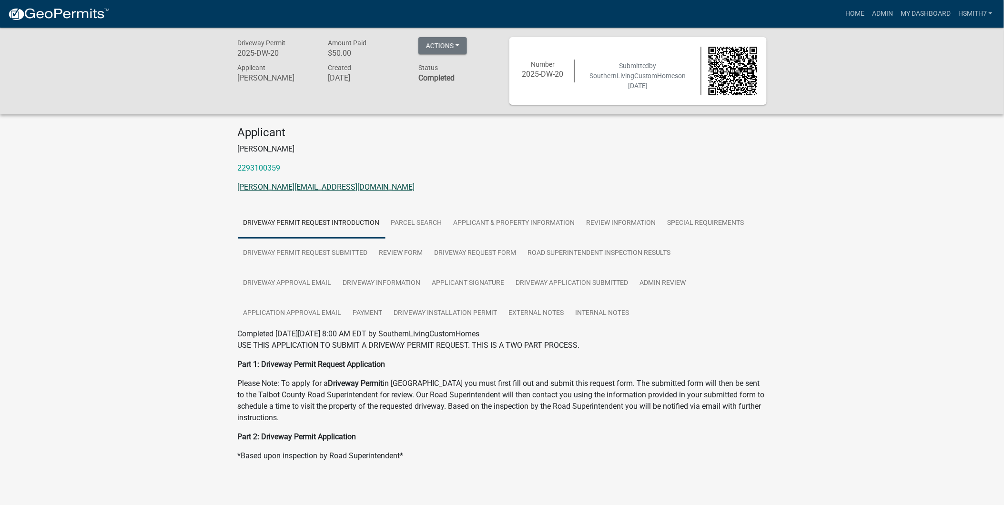
click at [360, 189] on link "[PERSON_NAME][EMAIL_ADDRESS][DOMAIN_NAME]" at bounding box center [326, 187] width 177 height 9
drag, startPoint x: 379, startPoint y: 184, endPoint x: 226, endPoint y: 177, distance: 153.2
click at [226, 177] on div "Driveway Permit 2025-DW-20 Amount Paid $50.00 Actions View receipt Printer Frie…" at bounding box center [502, 263] width 1004 height 470
copy link "[PERSON_NAME][EMAIL_ADDRESS][DOMAIN_NAME]"
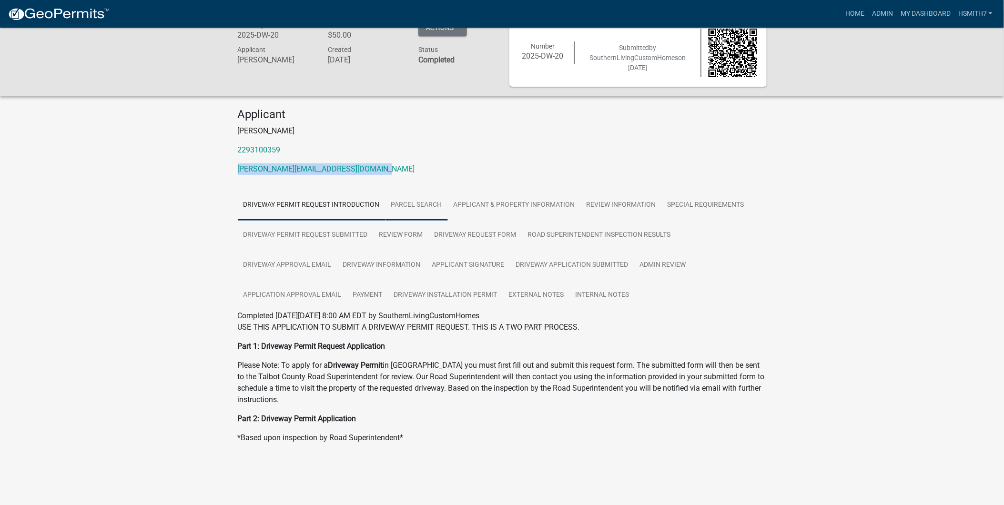
scroll to position [28, 0]
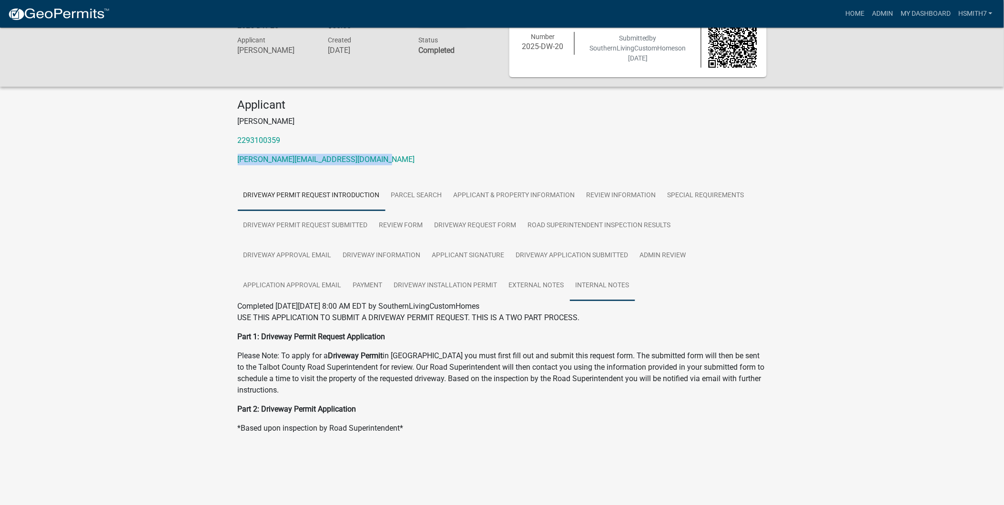
click at [597, 285] on link "Internal Notes" at bounding box center [602, 286] width 65 height 31
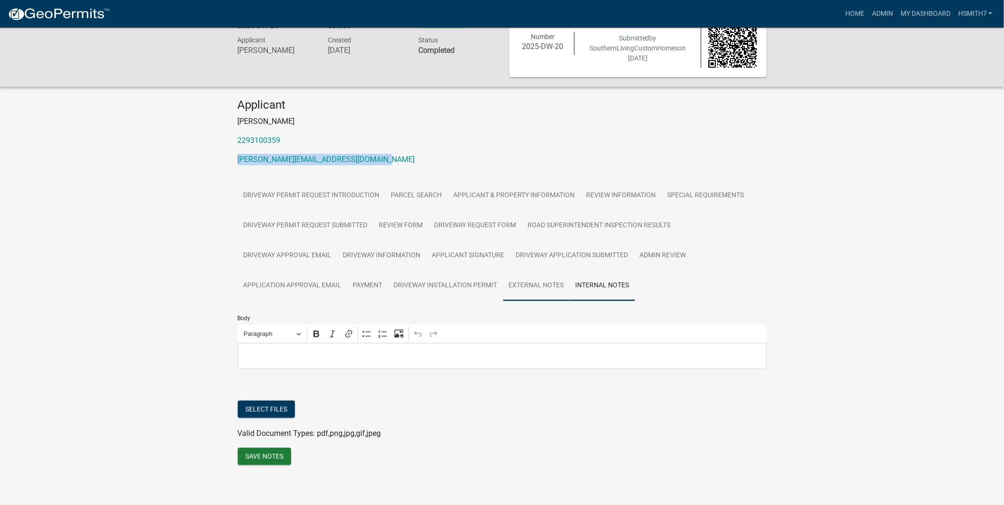
click at [548, 284] on link "External Notes" at bounding box center [536, 286] width 67 height 31
click at [378, 353] on p "Editor editing area: main. Press Alt+0 for help." at bounding box center [502, 355] width 519 height 11
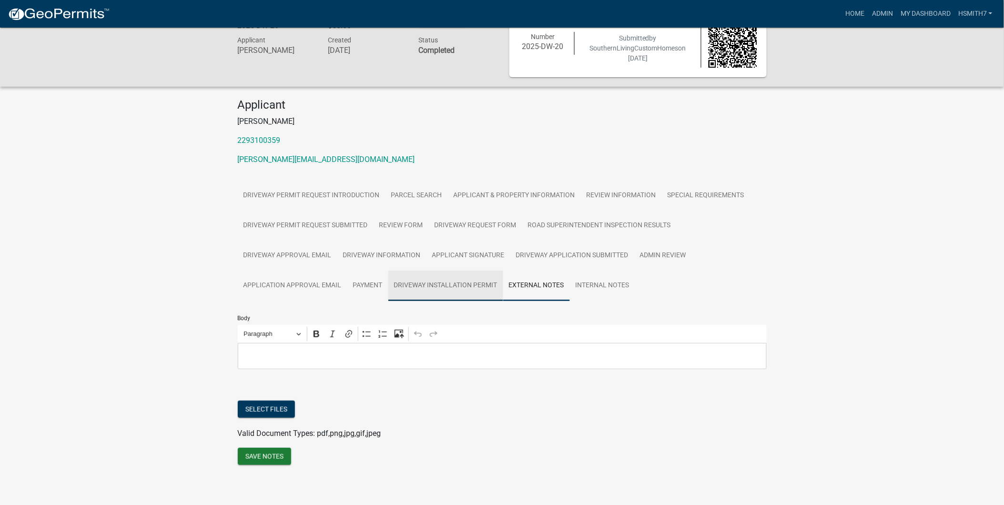
click at [494, 281] on link "Driveway Installation Permit" at bounding box center [445, 286] width 115 height 31
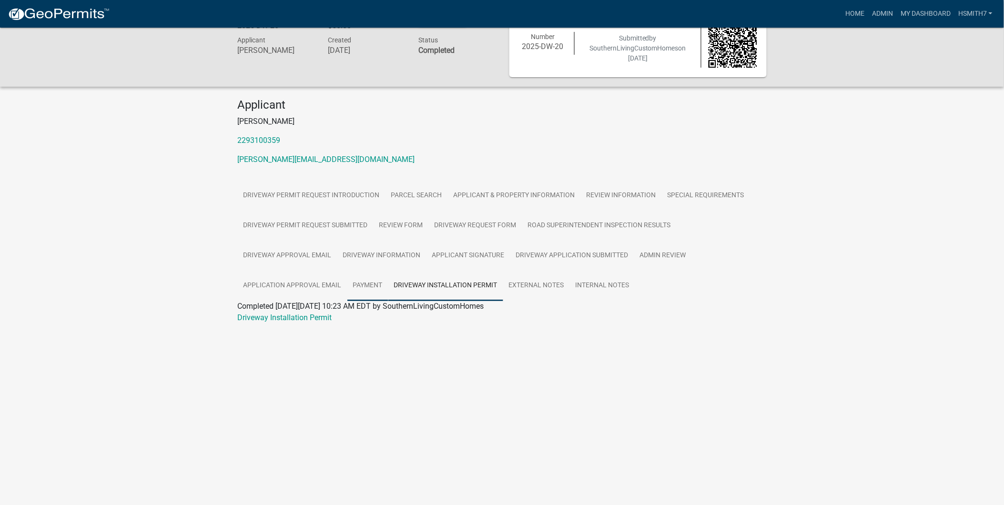
click at [372, 285] on link "Payment" at bounding box center [367, 286] width 41 height 31
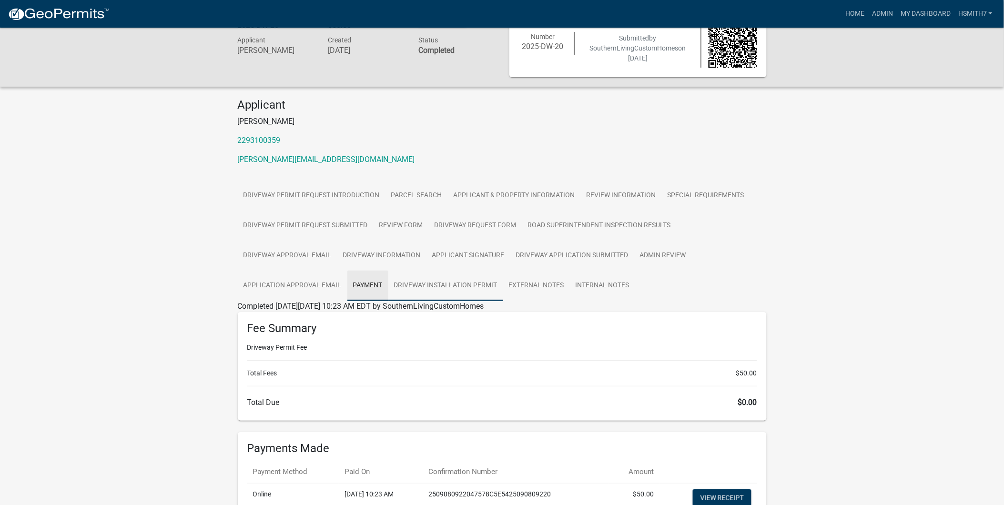
click at [440, 279] on link "Driveway Installation Permit" at bounding box center [445, 286] width 115 height 31
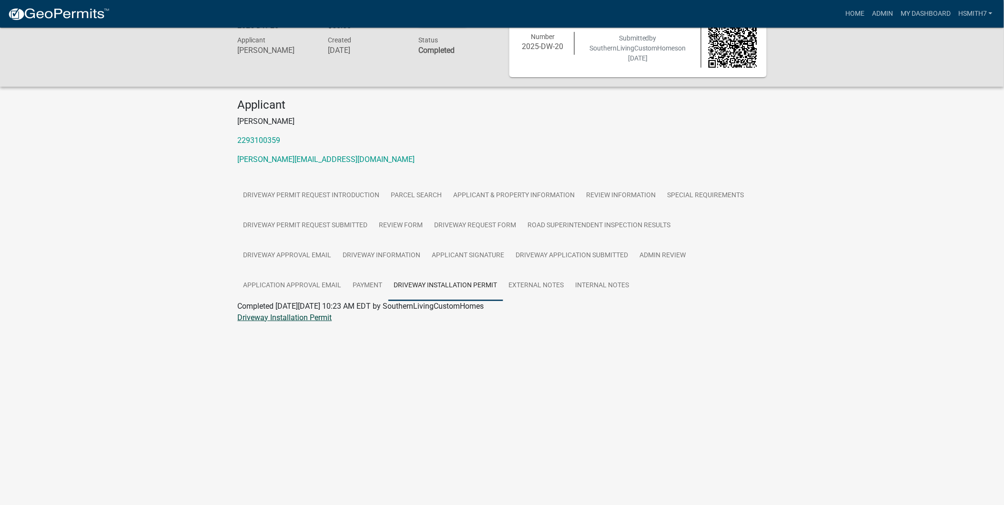
click at [304, 317] on link "Driveway Installation Permit" at bounding box center [285, 317] width 94 height 9
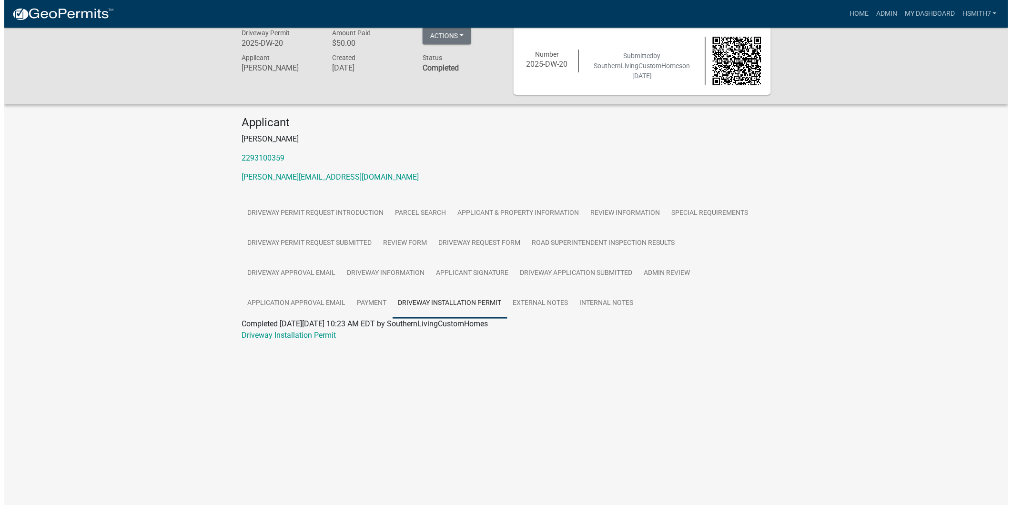
scroll to position [0, 0]
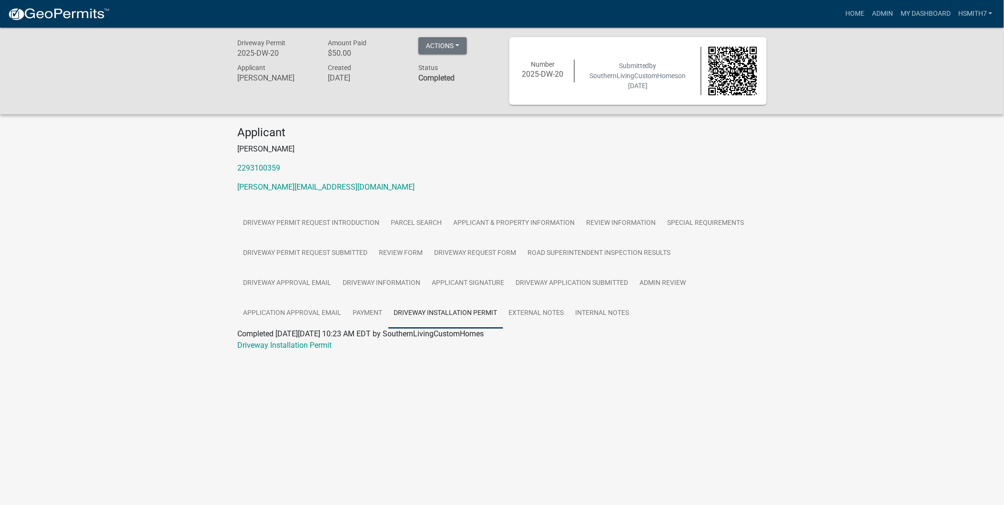
click at [86, 20] on img at bounding box center [59, 14] width 102 height 14
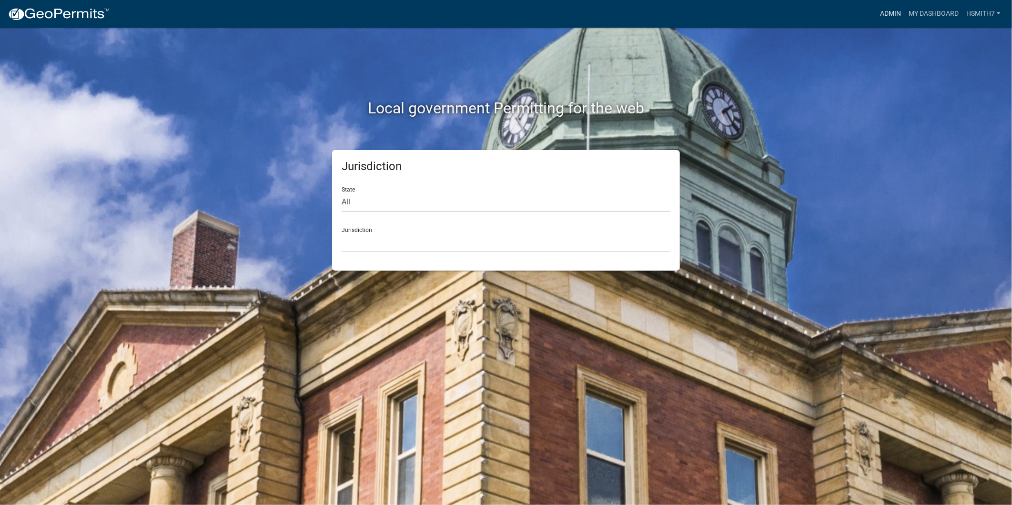
click at [895, 12] on link "Admin" at bounding box center [891, 14] width 29 height 18
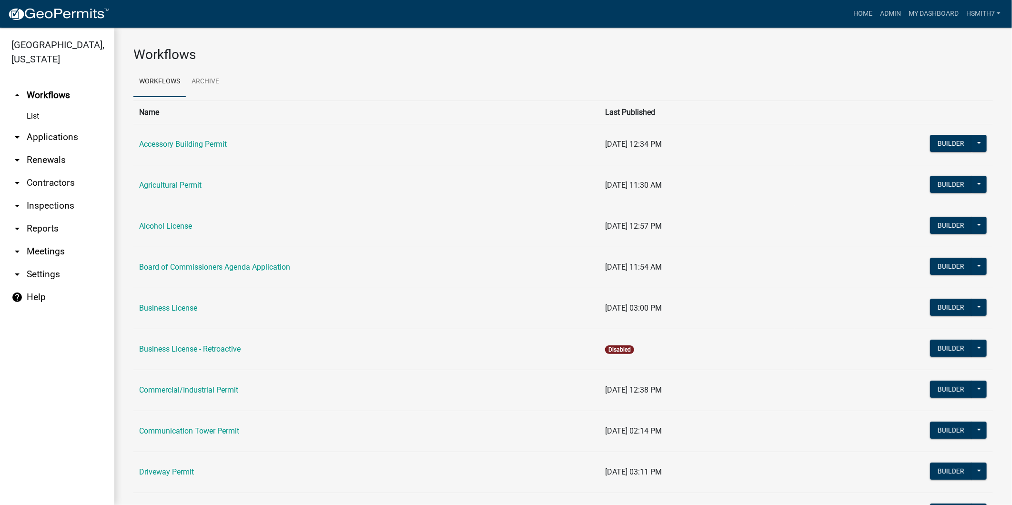
click at [41, 158] on link "arrow_drop_down Renewals" at bounding box center [57, 160] width 114 height 23
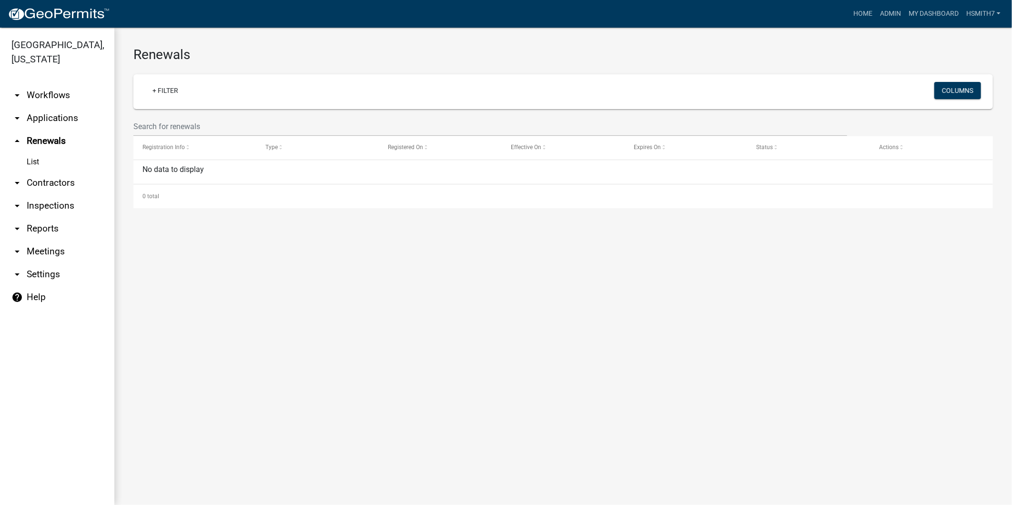
click at [45, 133] on link "arrow_drop_up Renewals" at bounding box center [57, 141] width 114 height 23
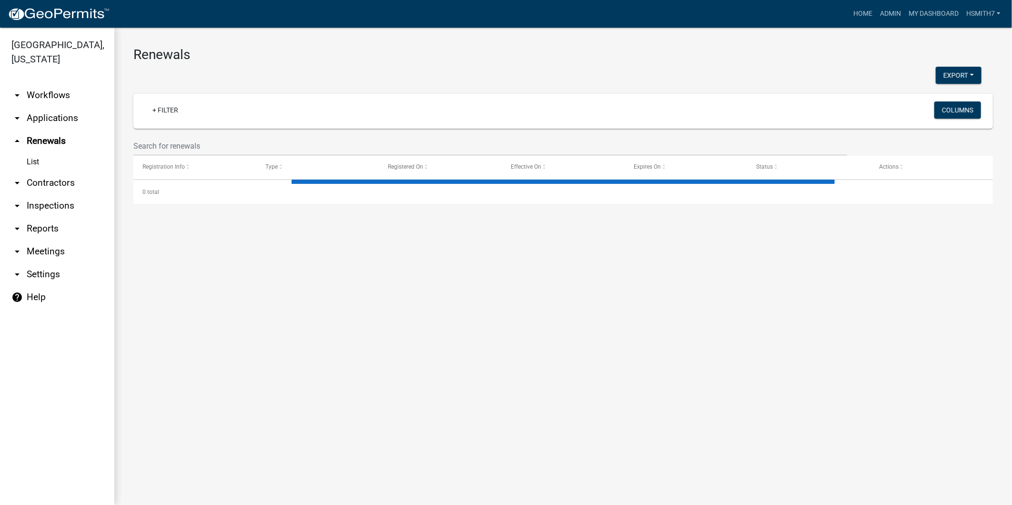
click at [45, 117] on link "arrow_drop_down Applications" at bounding box center [57, 118] width 114 height 23
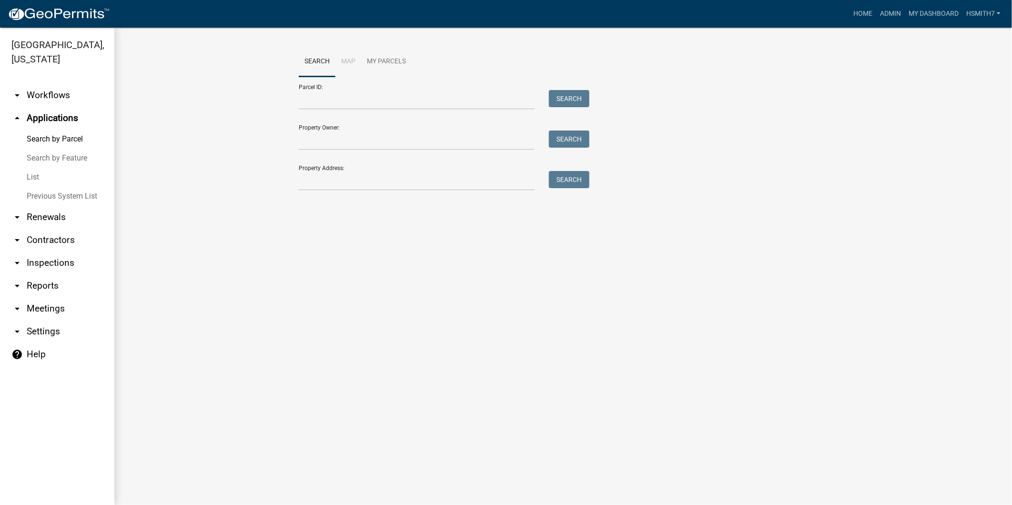
click at [32, 174] on link "List" at bounding box center [57, 177] width 114 height 19
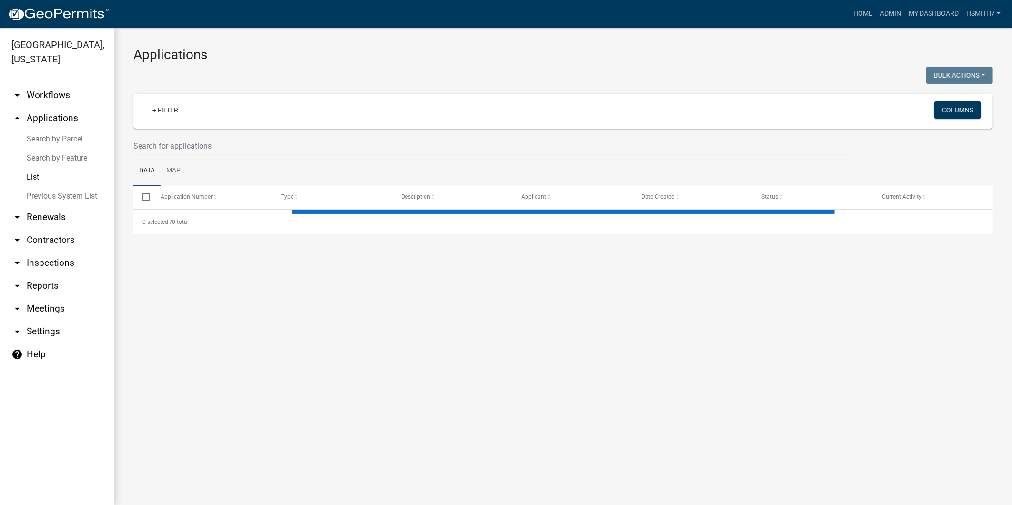
select select "3: 100"
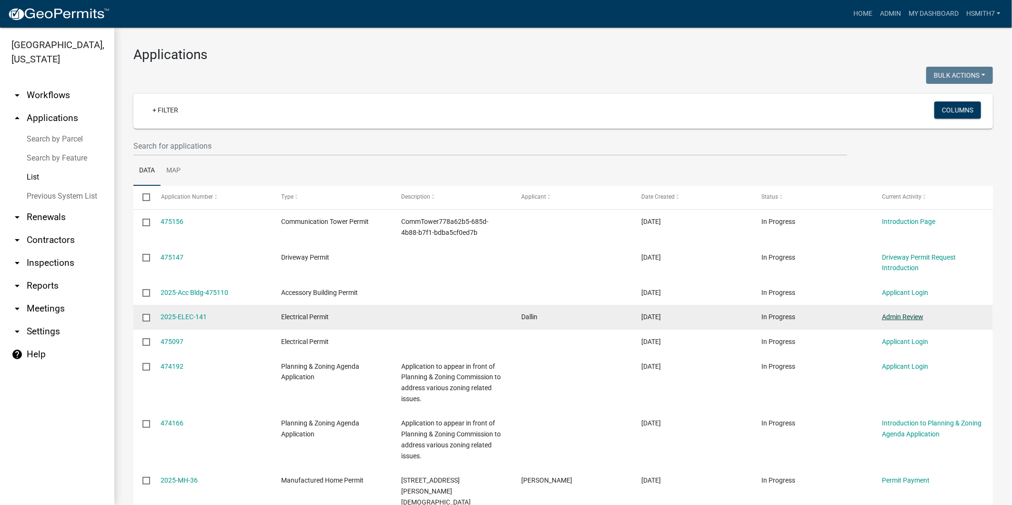
click at [910, 318] on link "Admin Review" at bounding box center [902, 317] width 41 height 8
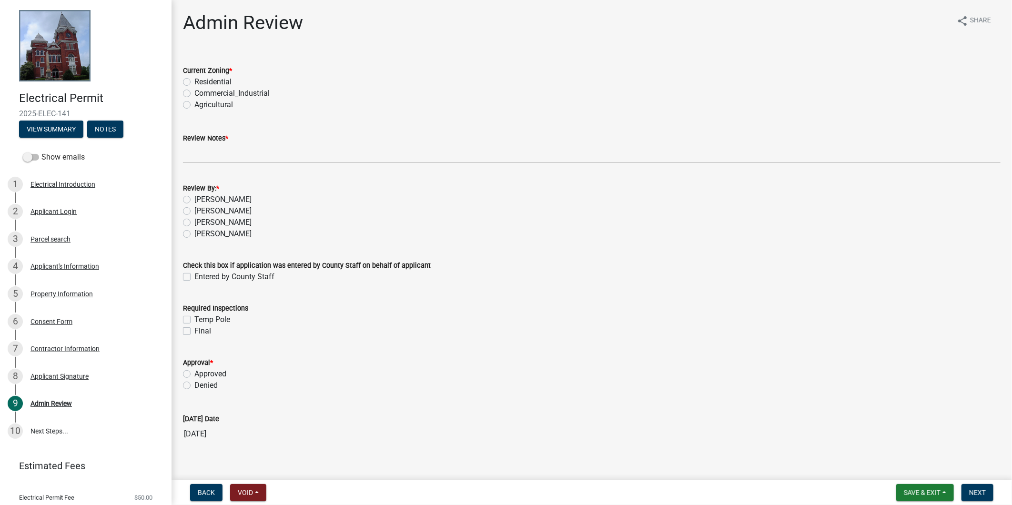
click at [200, 78] on label "Residential" at bounding box center [212, 81] width 37 height 11
click at [200, 78] on input "Residential" at bounding box center [197, 79] width 6 height 6
radio input "true"
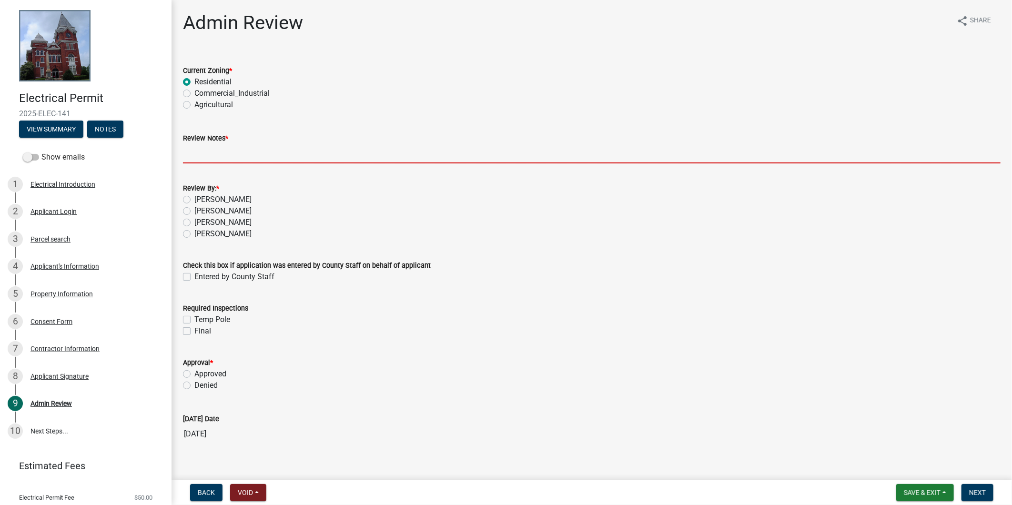
click at [202, 150] on input "Review Notes *" at bounding box center [592, 154] width 818 height 20
type input "APPROVED PER PH"
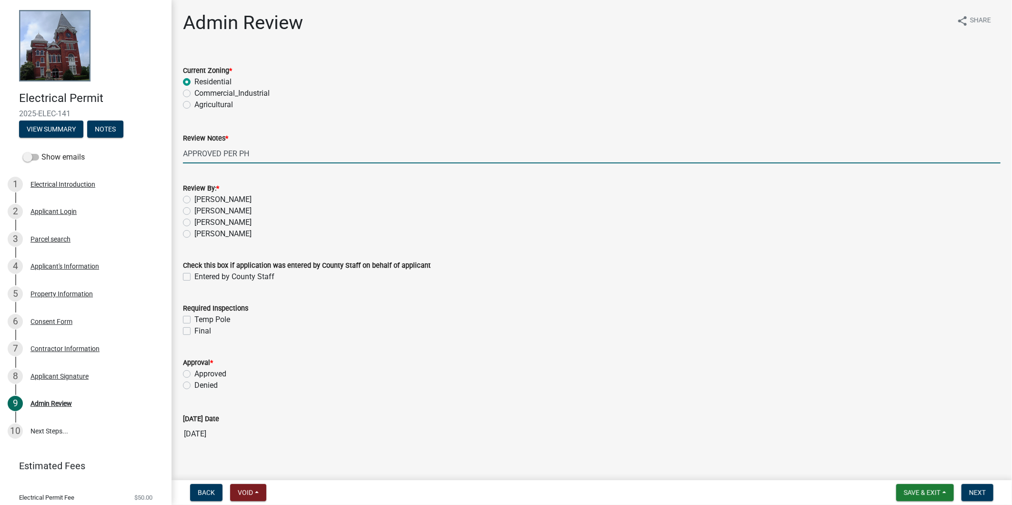
click at [201, 231] on label "[PERSON_NAME]" at bounding box center [222, 233] width 57 height 11
click at [201, 231] on input "[PERSON_NAME]" at bounding box center [197, 231] width 6 height 6
radio input "true"
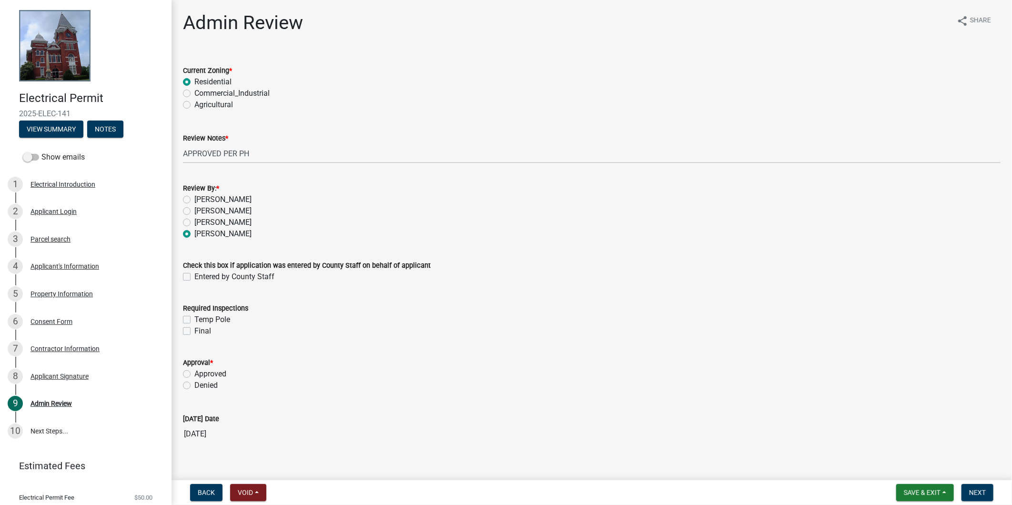
click at [211, 377] on label "Approved" at bounding box center [210, 373] width 32 height 11
click at [201, 375] on input "Approved" at bounding box center [197, 371] width 6 height 6
radio input "true"
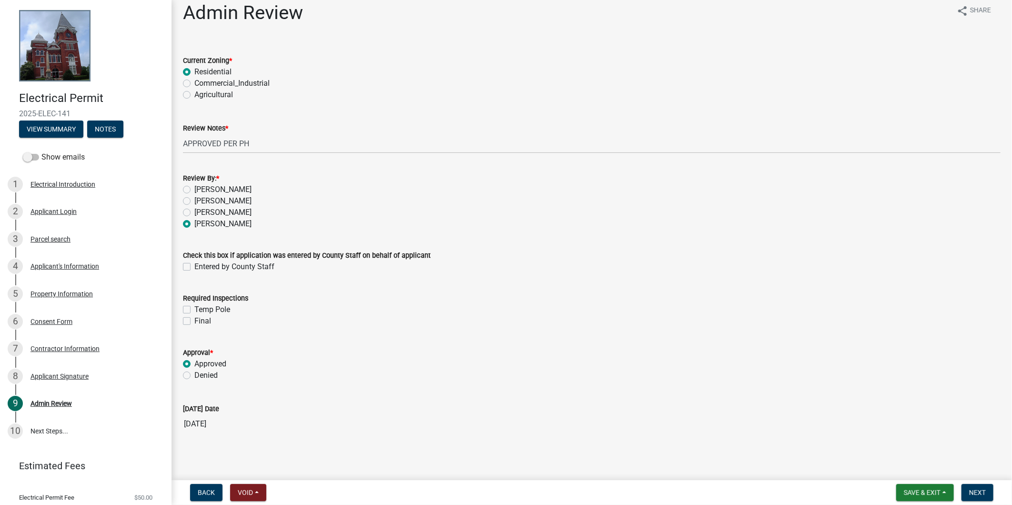
scroll to position [12, 0]
click at [1001, 498] on div "Back Void Withdraw Lock Expire Void Save & Exit Save Save & Exit Next" at bounding box center [592, 492] width 826 height 17
click at [982, 496] on button "Next" at bounding box center [978, 492] width 32 height 17
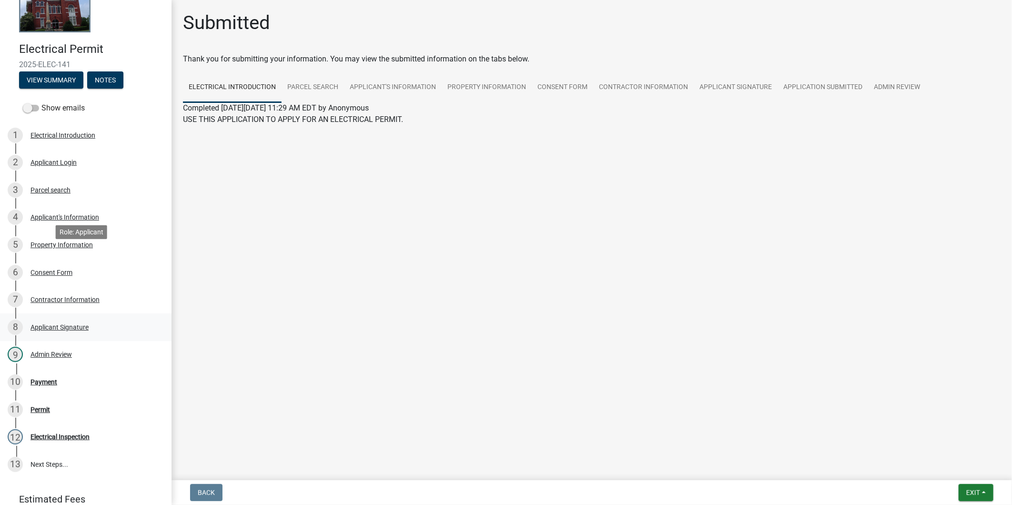
scroll to position [111, 0]
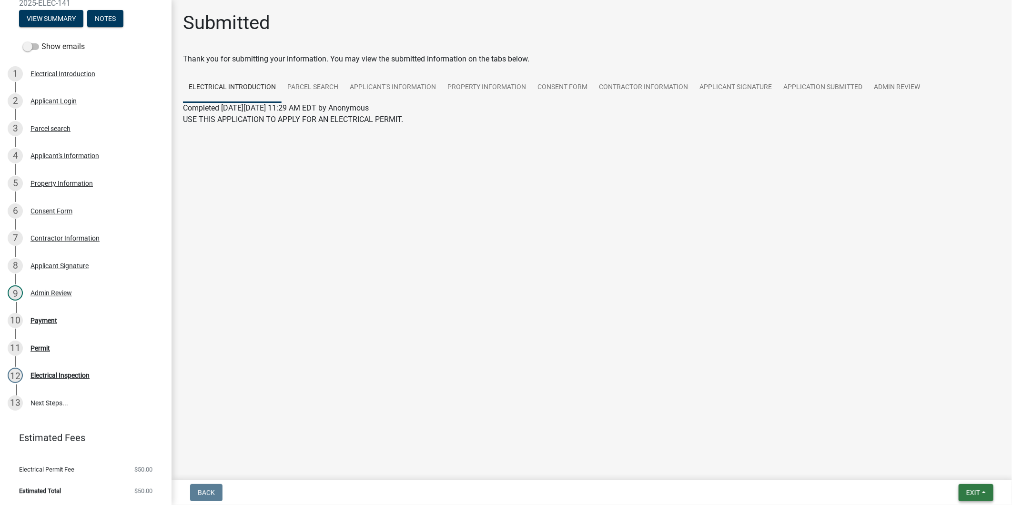
click at [975, 493] on span "Exit" at bounding box center [974, 493] width 14 height 8
click at [951, 466] on button "Save & Exit" at bounding box center [956, 468] width 76 height 23
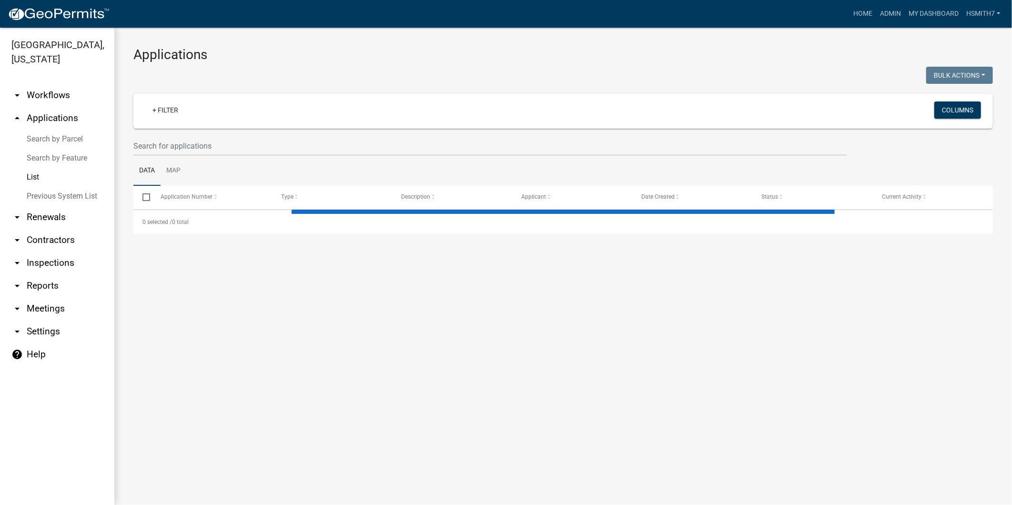
select select "3: 100"
